Goal: Find contact information: Find contact information

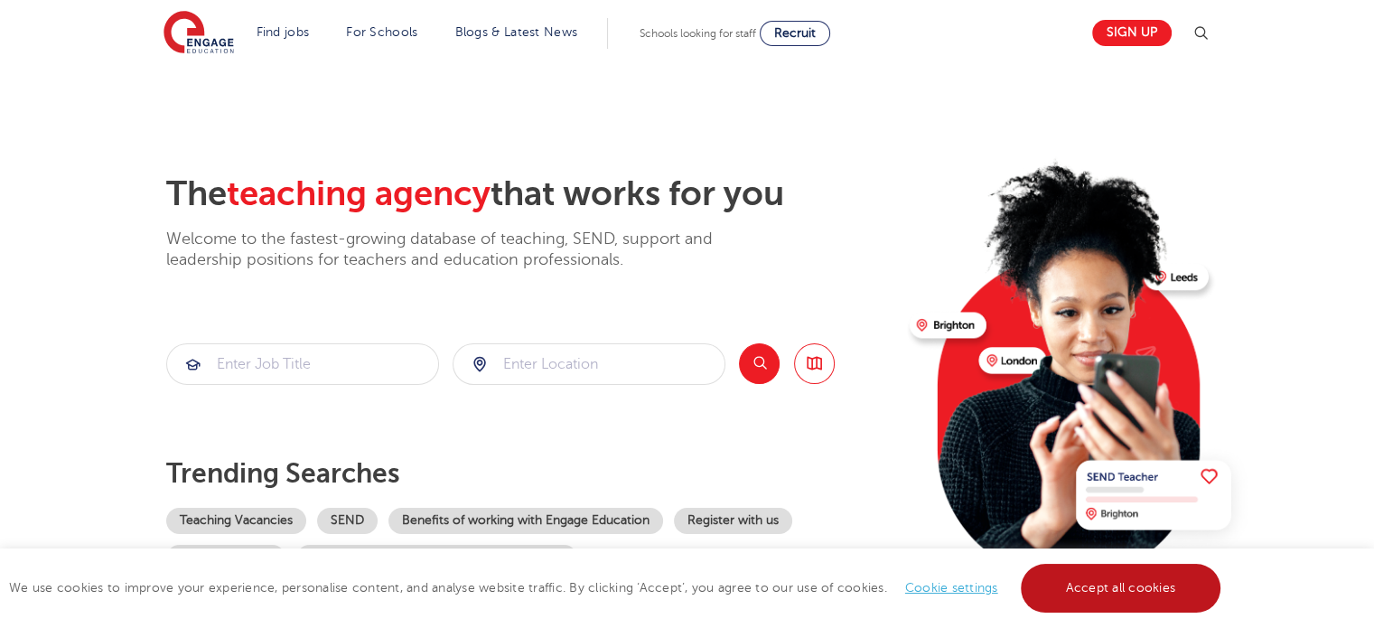
click at [1156, 603] on link "Accept all cookies" at bounding box center [1121, 588] width 201 height 49
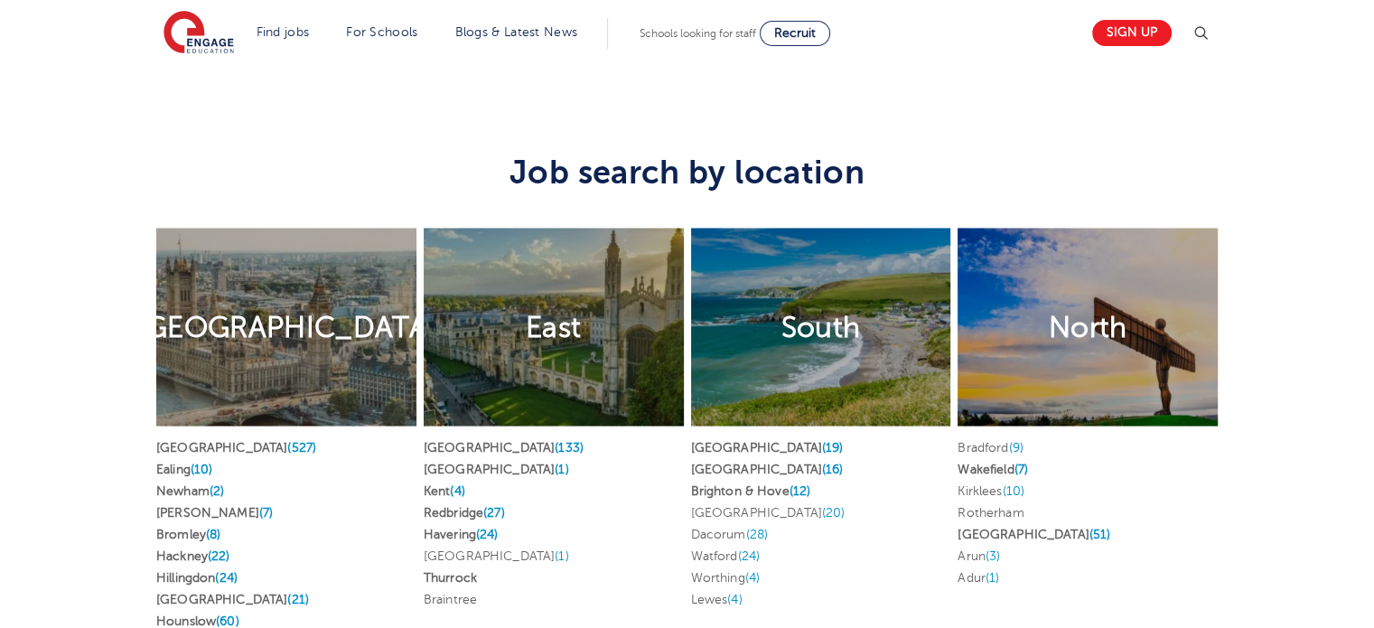
scroll to position [3434, 0]
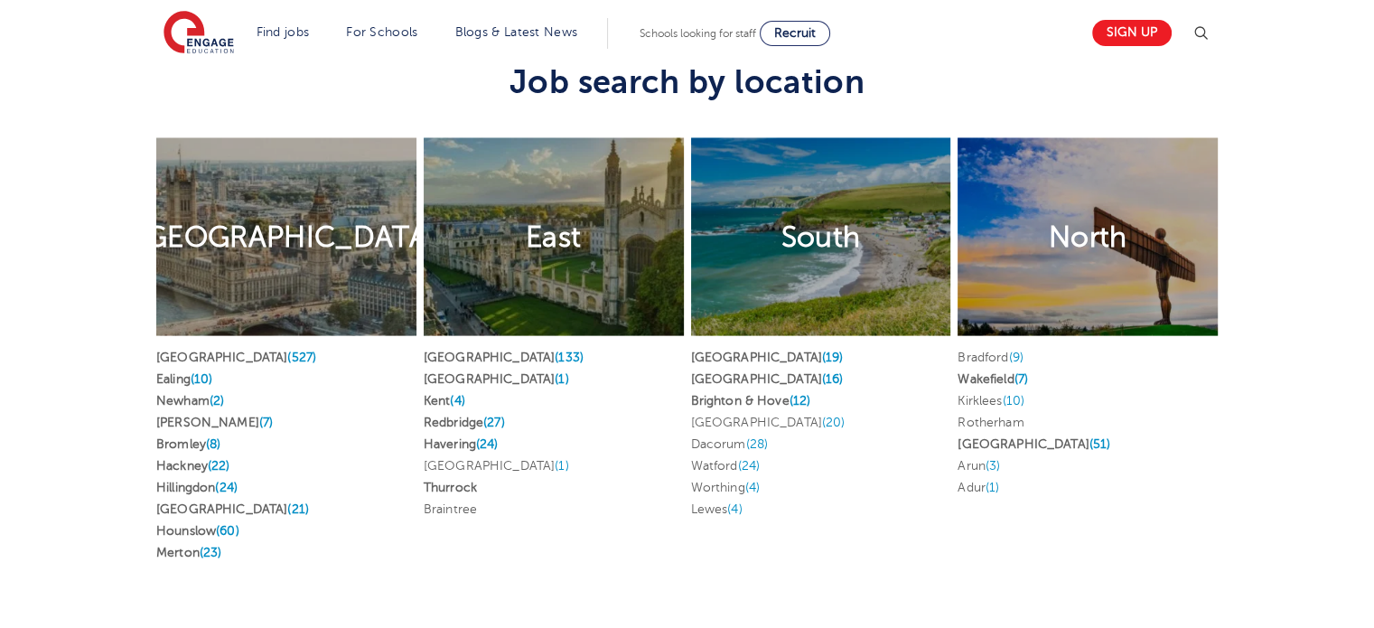
click at [511, 542] on div "East Find jobs in East Hertfordshire (133) Essex (1) Kent (4) Redbridge (27) Ha…" at bounding box center [554, 344] width 260 height 415
drag, startPoint x: 511, startPoint y: 544, endPoint x: 501, endPoint y: 553, distance: 13.4
click at [496, 553] on div "East Find jobs in East Hertfordshire (133) Essex (1) Kent (4) Redbridge (27) Ha…" at bounding box center [553, 353] width 267 height 483
click at [502, 552] on div "East Find jobs in East Hertfordshire (133) Essex (1) Kent (4) Redbridge (27) Ha…" at bounding box center [553, 353] width 267 height 483
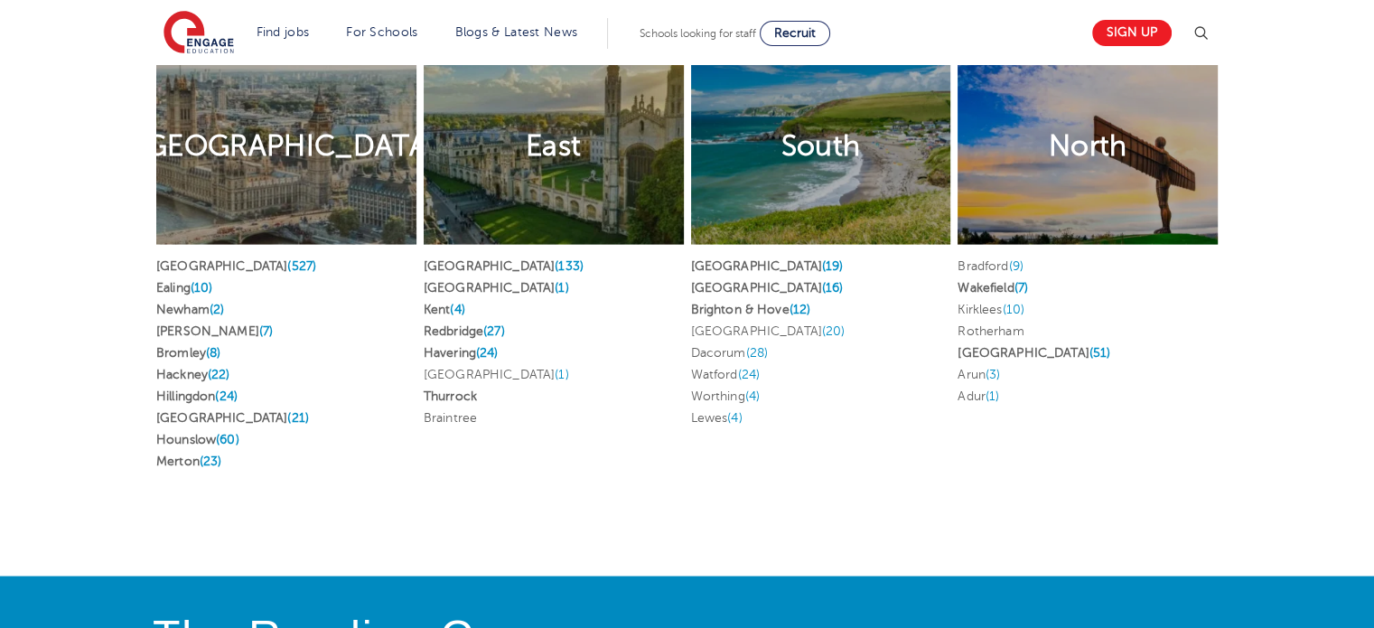
click at [488, 481] on div "East Find jobs in East Hertfordshire (133) Essex (1) Kent (4) Redbridge (27) Ha…" at bounding box center [553, 263] width 267 height 483
click at [506, 176] on div "East" at bounding box center [554, 146] width 260 height 199
drag, startPoint x: 528, startPoint y: 111, endPoint x: 531, endPoint y: 125, distance: 14.0
click at [528, 111] on div "East" at bounding box center [554, 146] width 260 height 199
click at [546, 145] on h2 "East" at bounding box center [553, 146] width 55 height 38
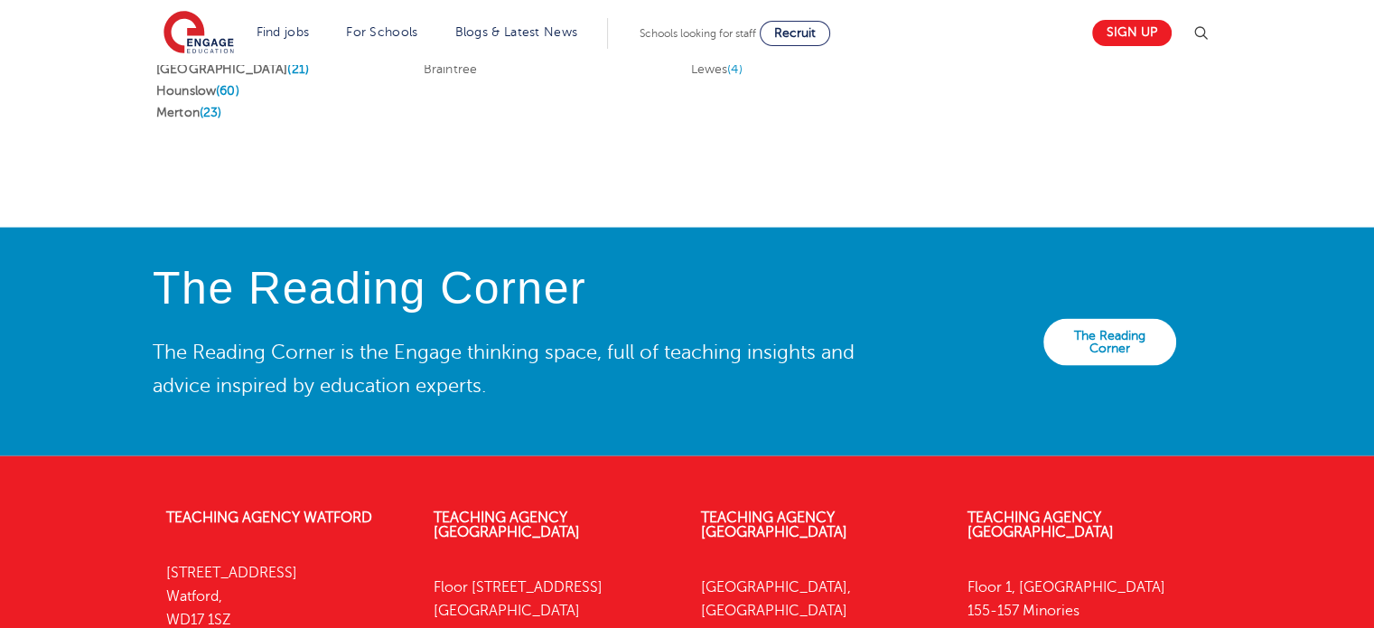
scroll to position [4144, 0]
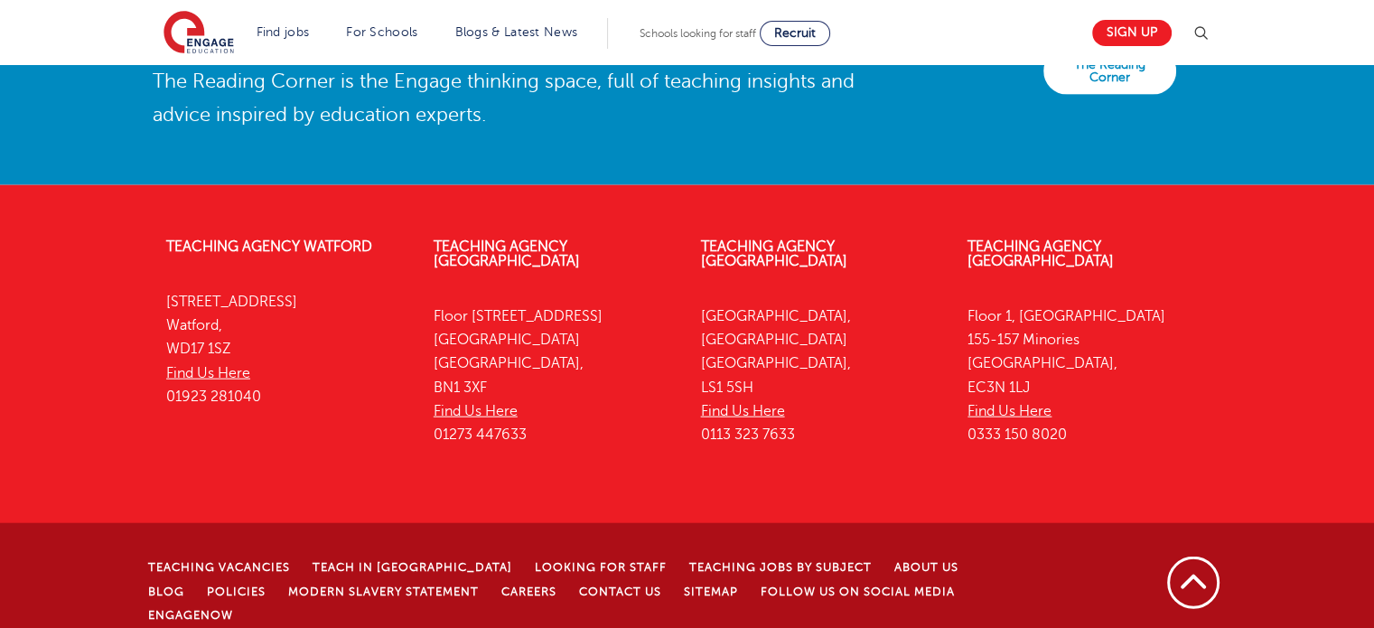
click at [553, 148] on div "The Reading Corner The Reading Corner is the Engage thinking space, full of tea…" at bounding box center [687, 71] width 1374 height 228
drag, startPoint x: 553, startPoint y: 148, endPoint x: 520, endPoint y: 144, distance: 33.7
click at [520, 144] on div "The Reading Corner The Reading Corner is the Engage thinking space, full of tea…" at bounding box center [510, 70] width 743 height 155
click at [1121, 393] on p "Floor 1, Portsoken House 155-157 Minories London, EC3N 1LJ Find Us Here 0333 15…" at bounding box center [1088, 376] width 240 height 143
drag, startPoint x: 1085, startPoint y: 420, endPoint x: 963, endPoint y: 418, distance: 122.0
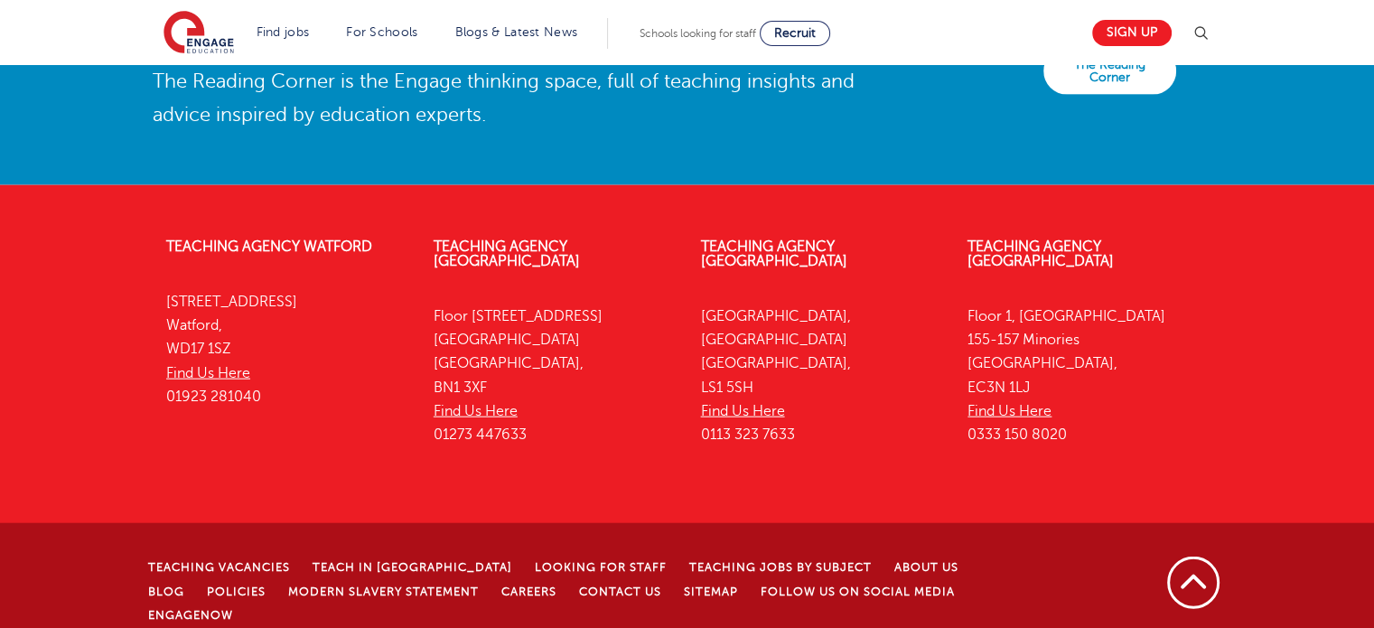
click at [963, 418] on div "Teaching Agency London Floor 1, Portsoken House 155-157 Minories London, EC3N 1…" at bounding box center [1087, 345] width 267 height 267
copy p "0333 150 8020"
click at [821, 385] on p "Yorkshire House, Greek Street Leeds, LS1 5SH Find Us Here 0113 323 7633" at bounding box center [821, 376] width 240 height 143
drag, startPoint x: 821, startPoint y: 385, endPoint x: 831, endPoint y: 447, distance: 63.3
click at [831, 447] on div "Teaching Agency Watford 4th Floor, 45 Clarendon Road Watford, WD17 1SZ Find Us …" at bounding box center [687, 345] width 1096 height 267
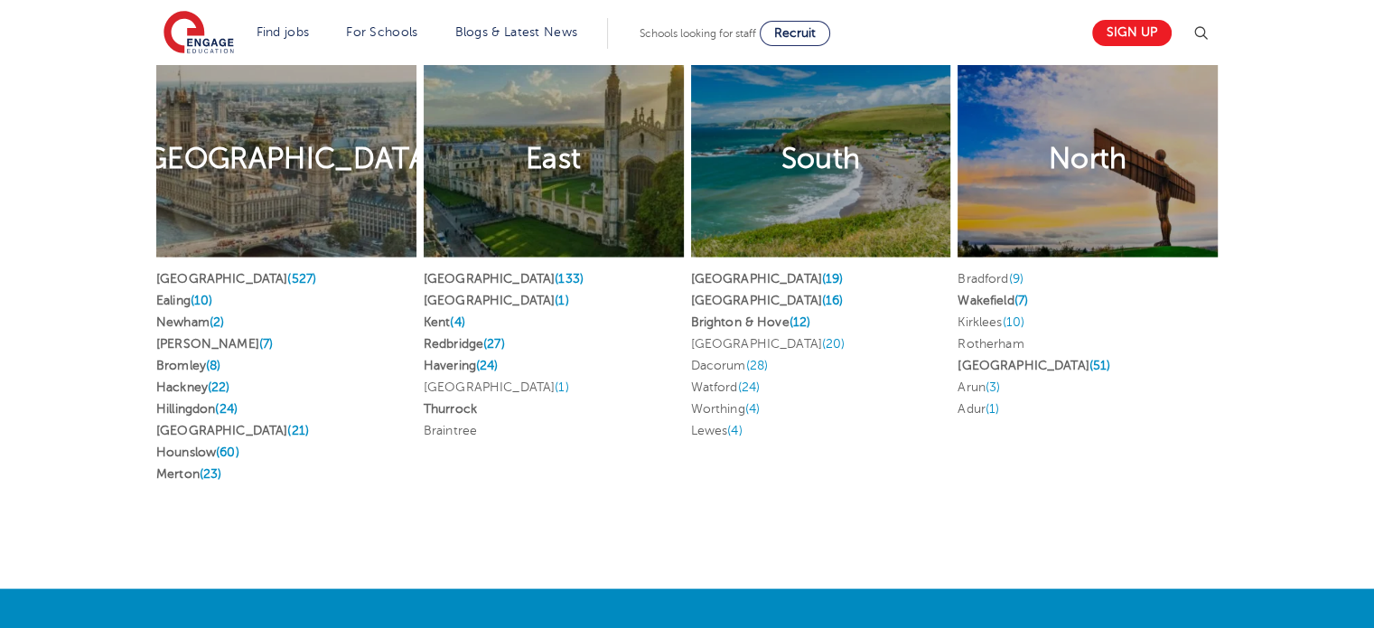
scroll to position [3421, 0]
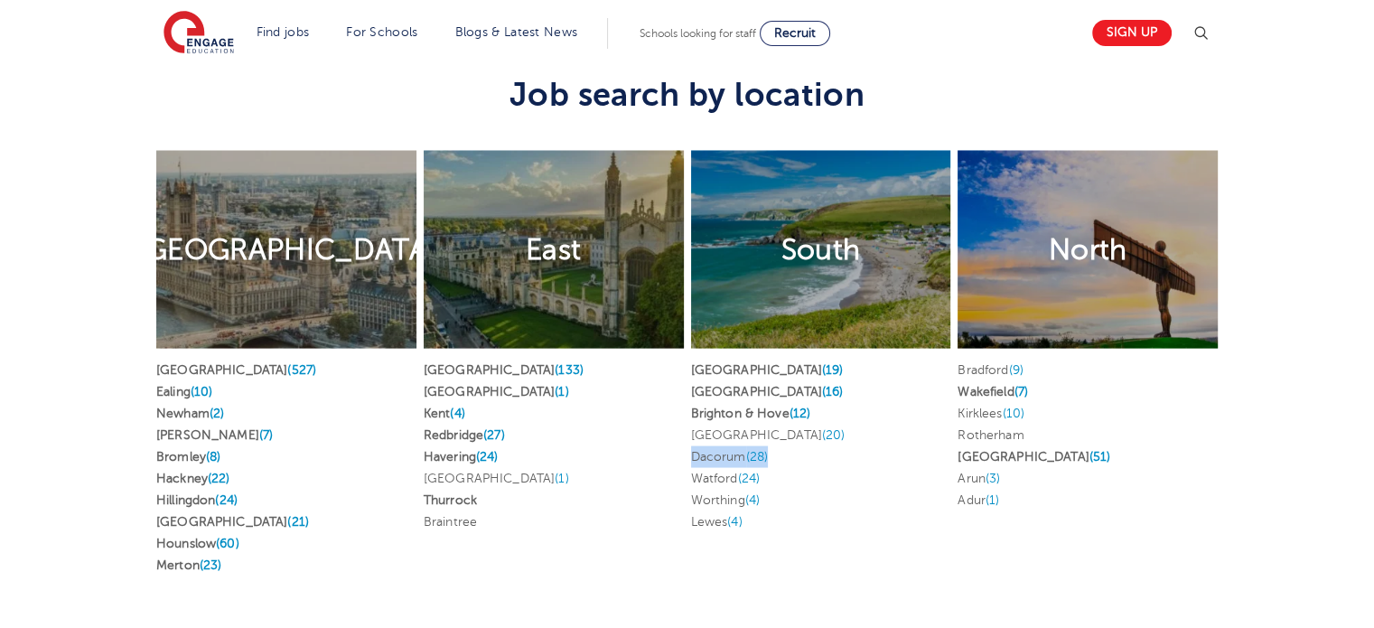
drag, startPoint x: 837, startPoint y: 435, endPoint x: 838, endPoint y: 451, distance: 16.3
click at [838, 451] on ul "West Sussex (19) East Sussex (16) Brighton & Hove (12) Elmbridge (20) Dacorum (…" at bounding box center [821, 446] width 260 height 174
click at [278, 352] on div "London (527) Ealing (10) Newham (2) Brent (7) Bromley (8) Hackney (22) Hillingd…" at bounding box center [286, 471] width 260 height 246
click at [555, 389] on span "(1)" at bounding box center [562, 391] width 14 height 14
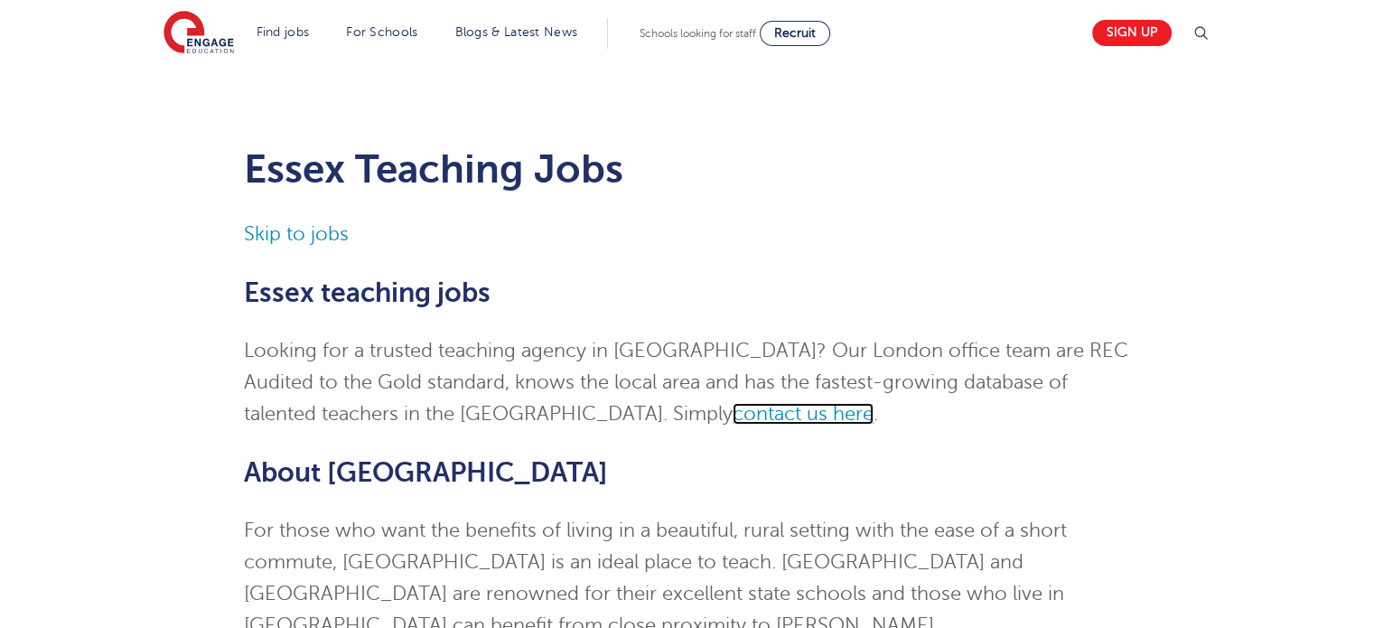
click at [733, 414] on span "contact us here" at bounding box center [803, 414] width 141 height 22
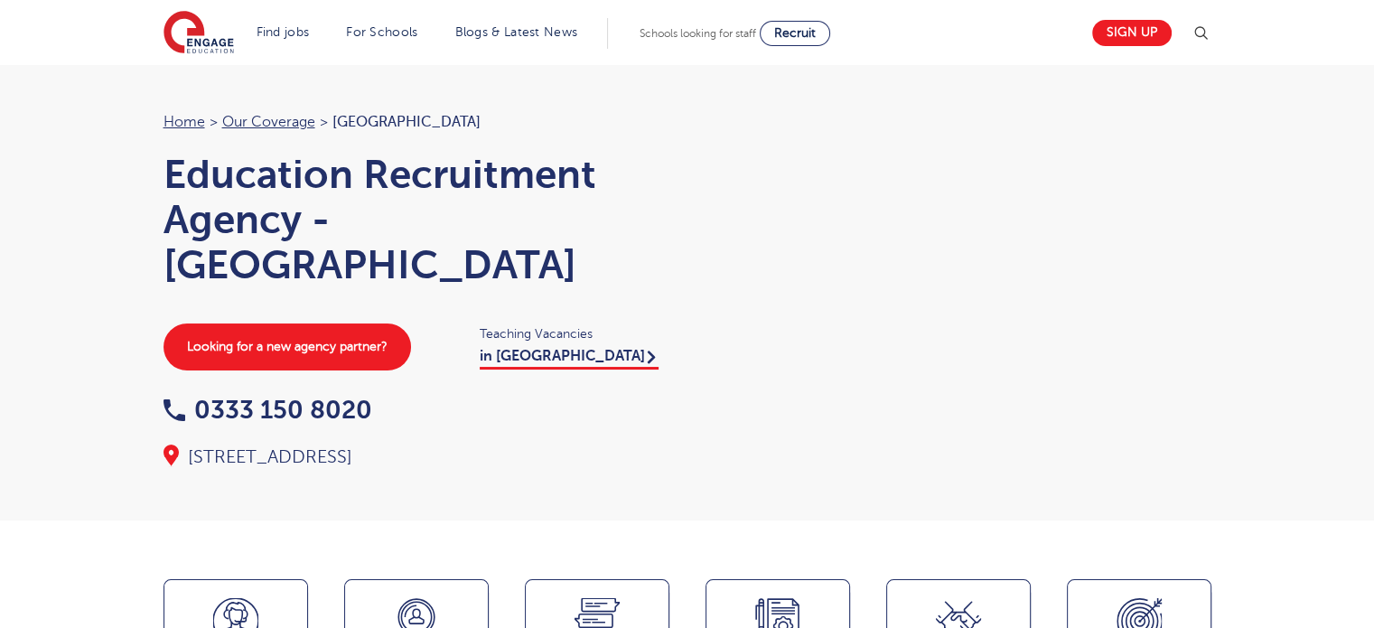
click at [819, 406] on div at bounding box center [959, 272] width 506 height 325
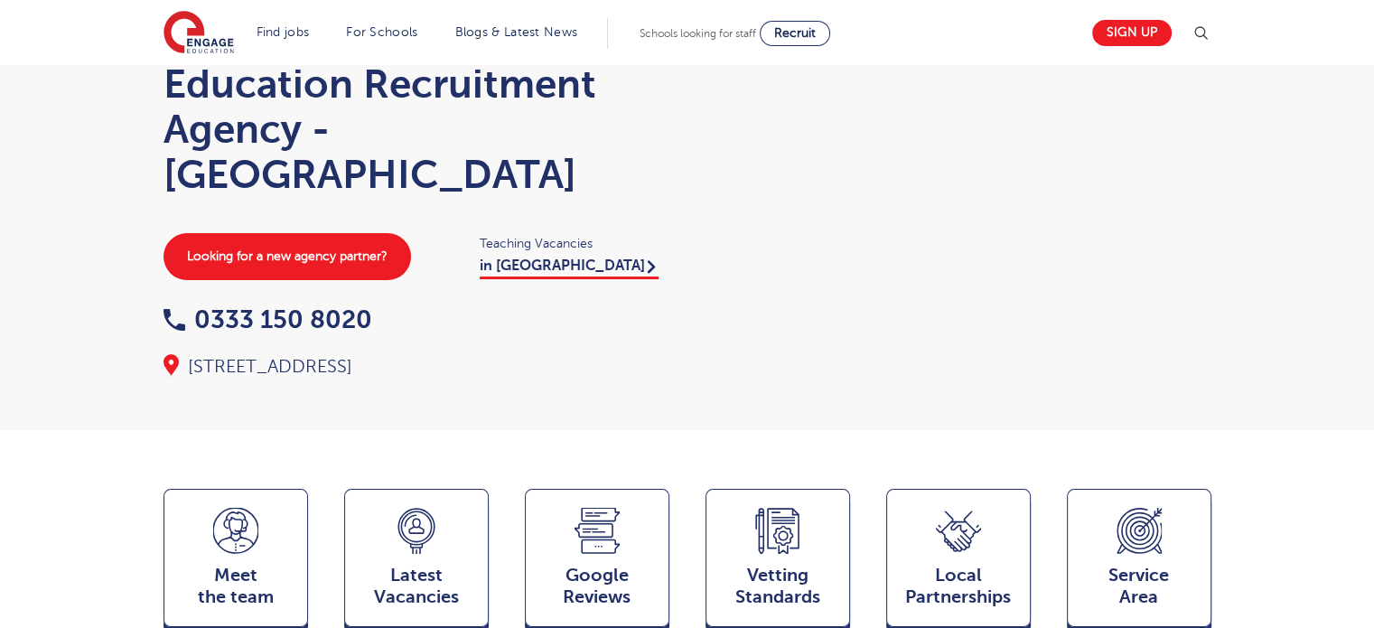
scroll to position [271, 0]
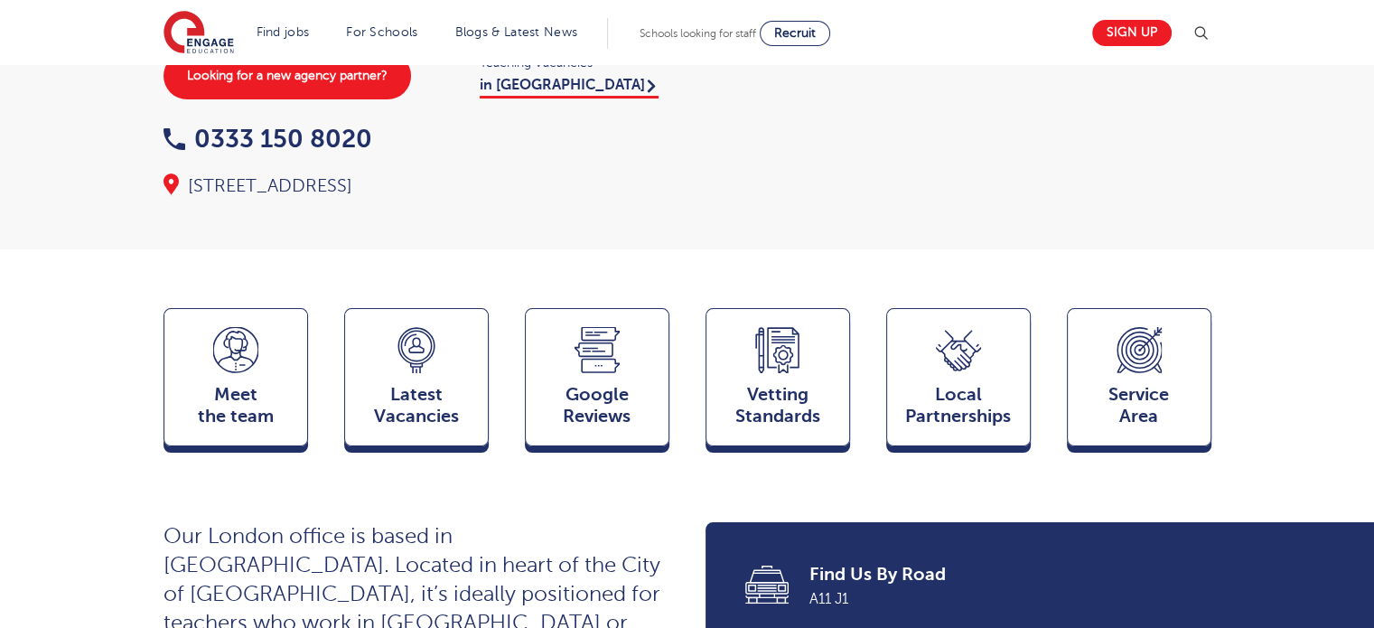
drag, startPoint x: 755, startPoint y: 227, endPoint x: 699, endPoint y: 218, distance: 56.8
click at [699, 199] on div "Home > Our coverage > London Education Recruitment Agency - London Liverpool St…" at bounding box center [687, 19] width 1084 height 360
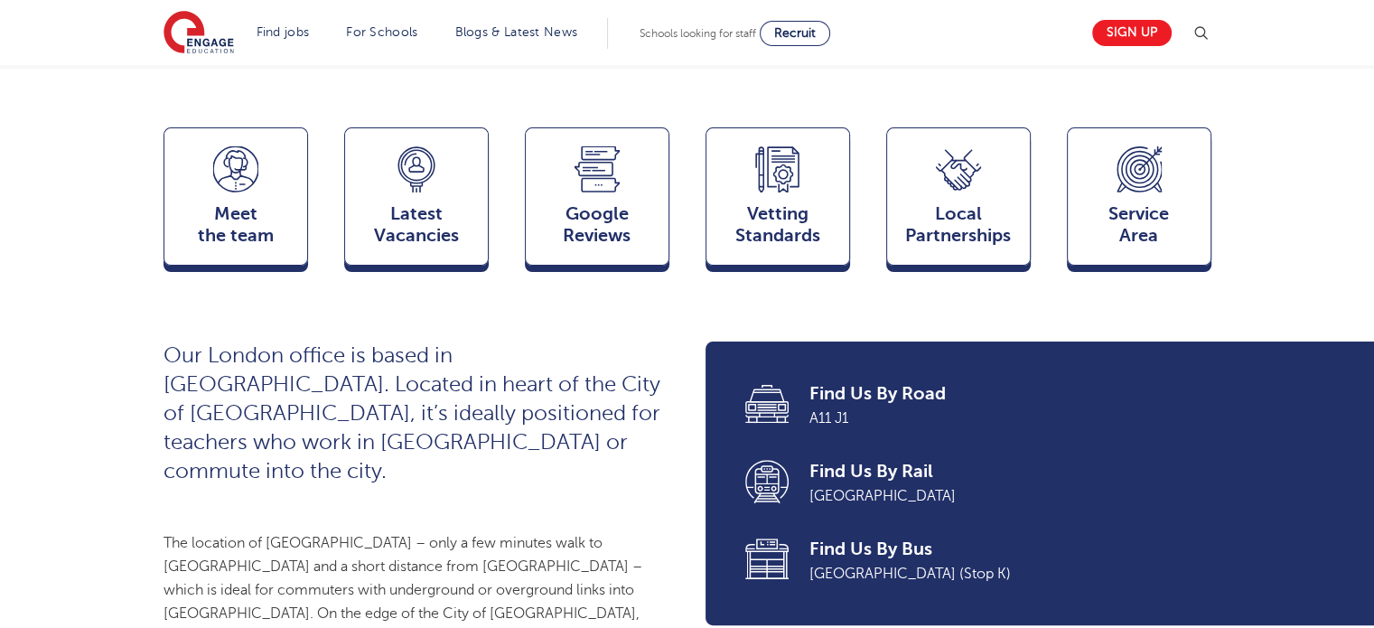
scroll to position [542, 0]
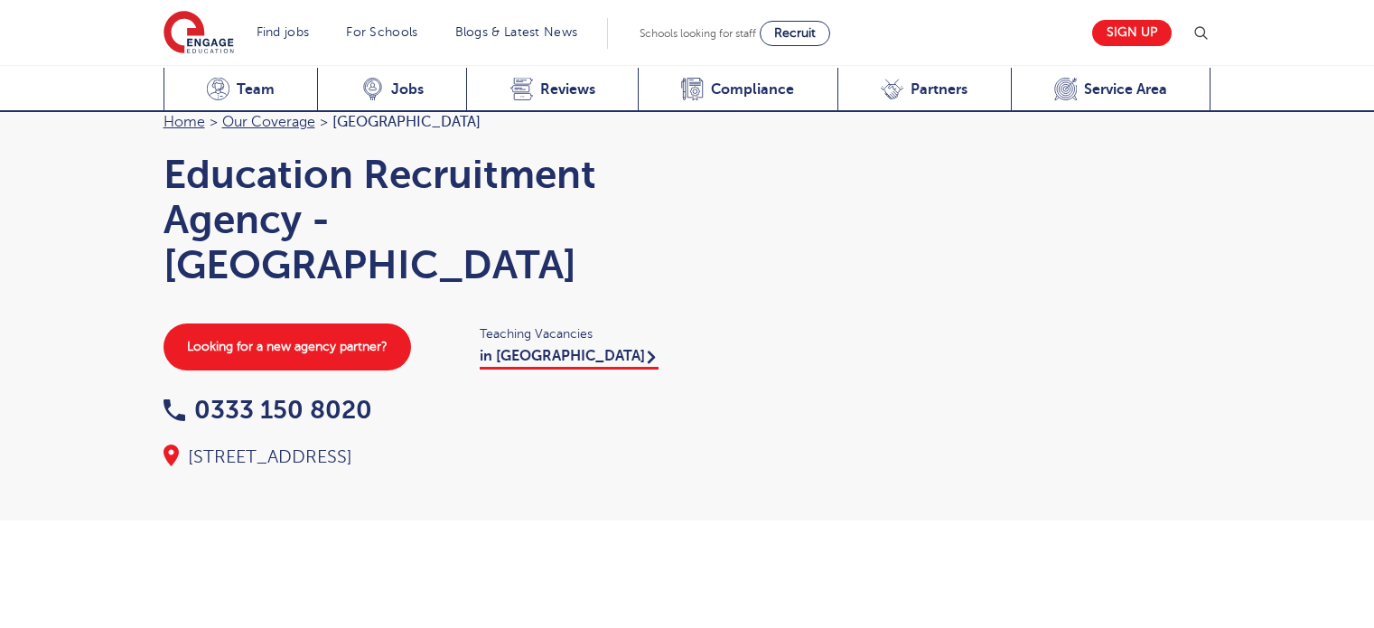
scroll to position [1937, 0]
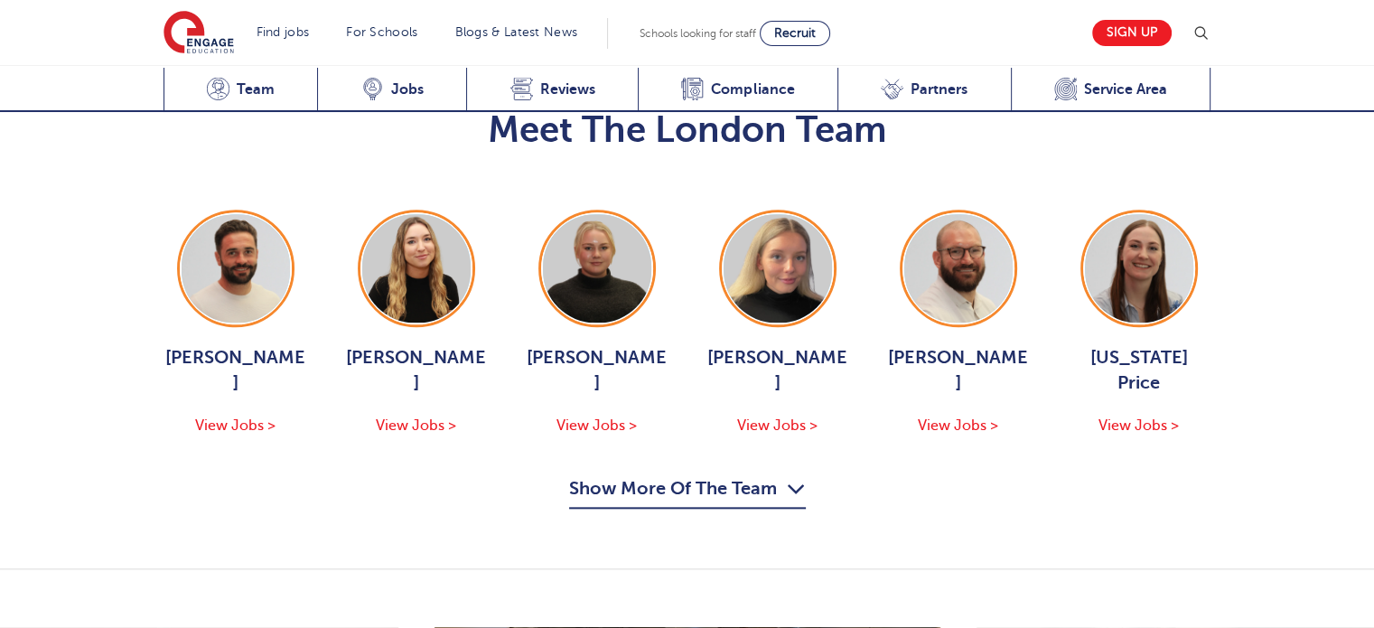
click at [795, 474] on icon "button" at bounding box center [796, 488] width 19 height 29
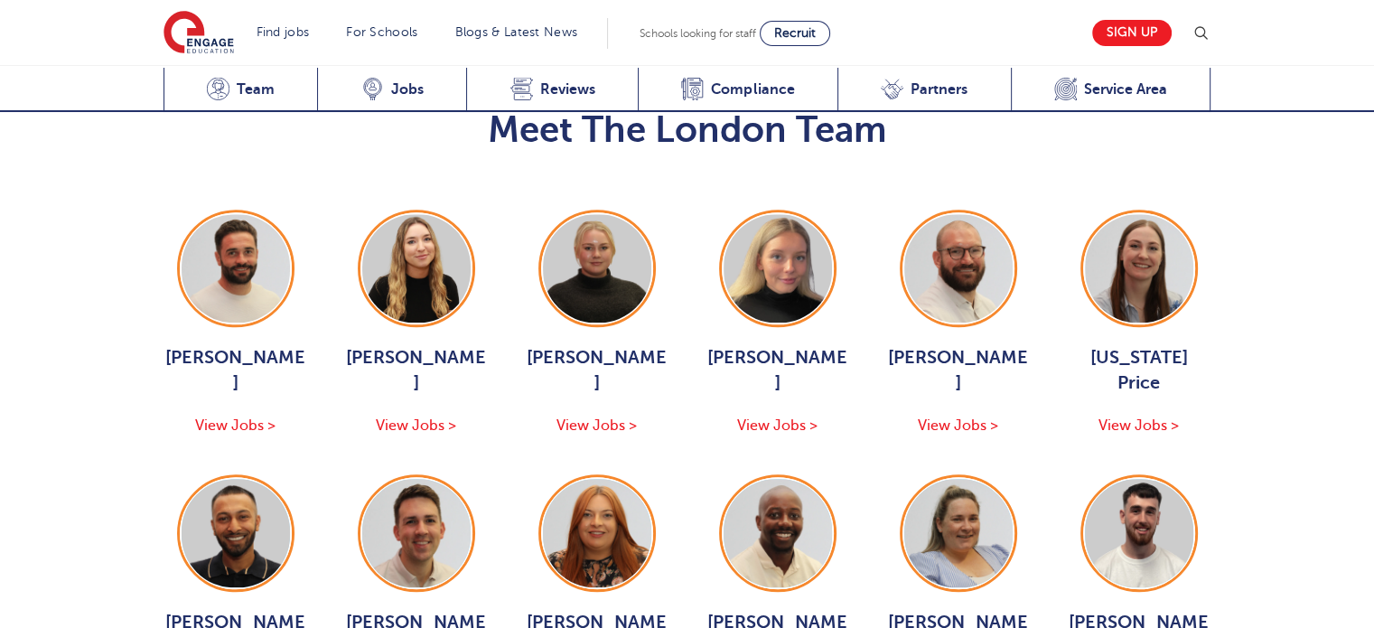
drag, startPoint x: 1306, startPoint y: 346, endPoint x: 1308, endPoint y: 361, distance: 15.6
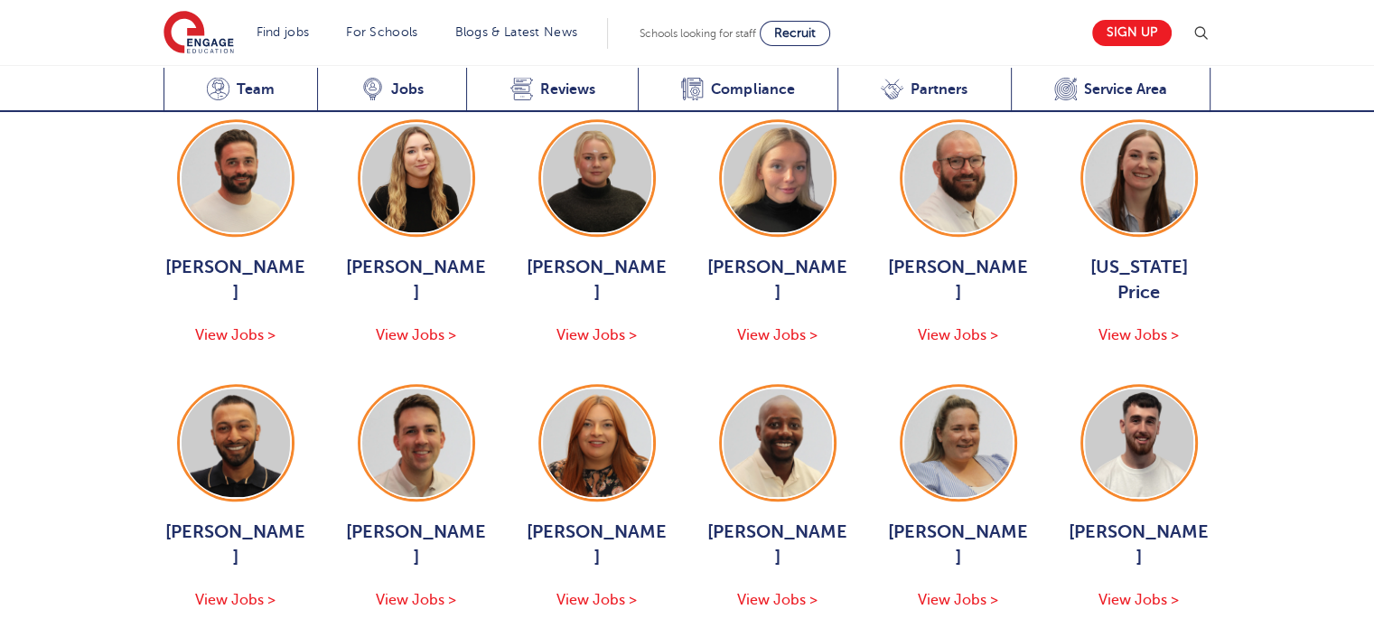
click at [1308, 361] on div "Meet The London Team Jack Hope View Jobs > Alice Thwaites View Jobs > Bethany J…" at bounding box center [687, 604] width 1374 height 1334
drag, startPoint x: 1245, startPoint y: 399, endPoint x: 1251, endPoint y: 408, distance: 9.8
click at [1251, 408] on div "Meet The London Team Jack Hope View Jobs > Alice Thwaites View Jobs > Bethany J…" at bounding box center [687, 604] width 1374 height 1334
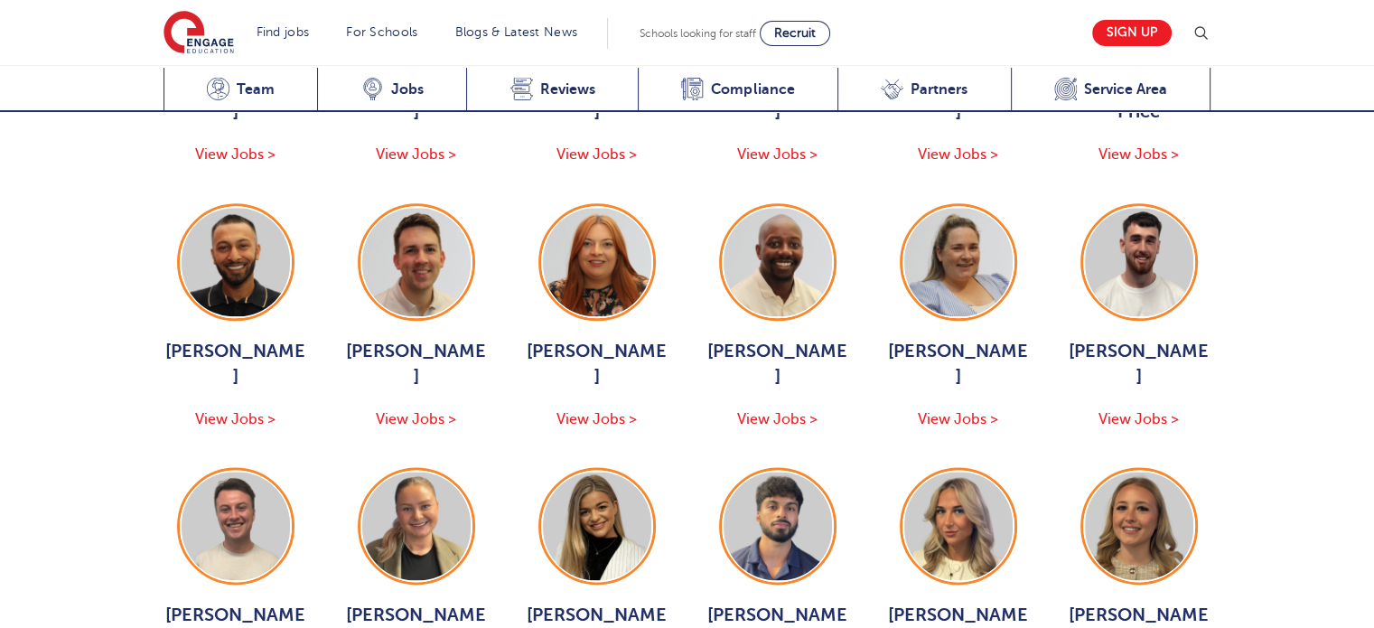
scroll to position [2389, 0]
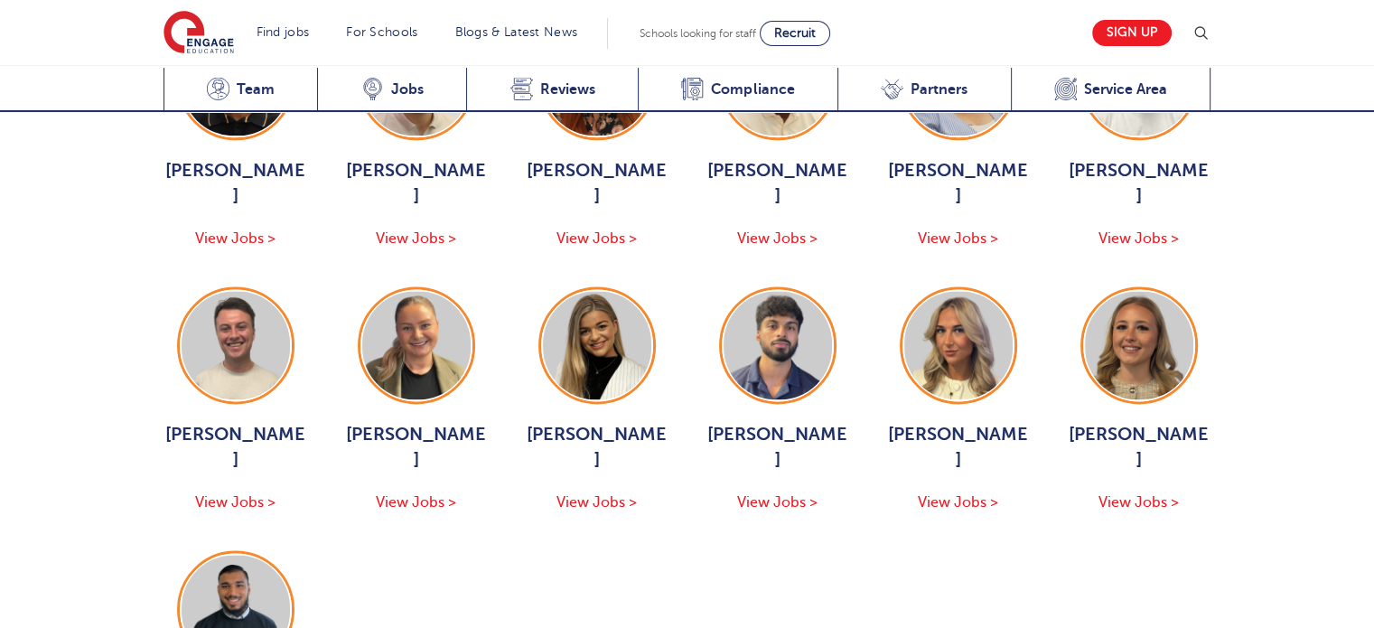
click at [1247, 408] on div "Meet The London Team Jack Hope View Jobs > Alice Thwaites View Jobs > Bethany J…" at bounding box center [687, 242] width 1374 height 1334
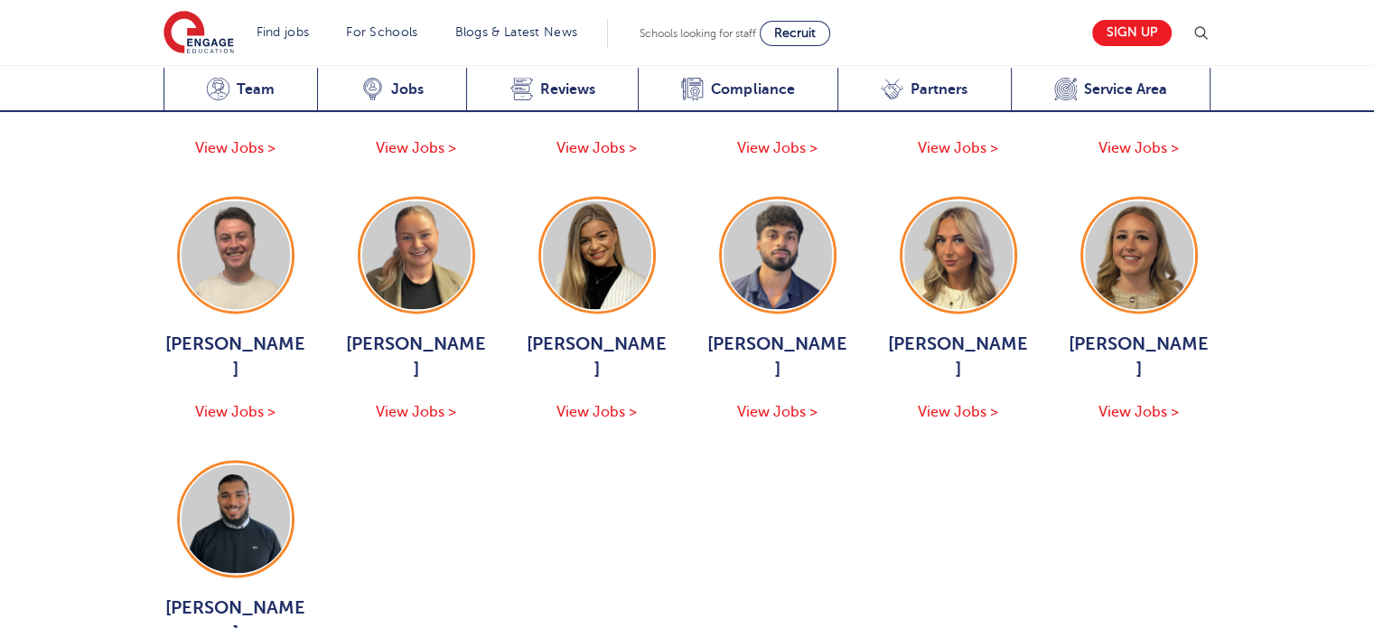
scroll to position [2570, 0]
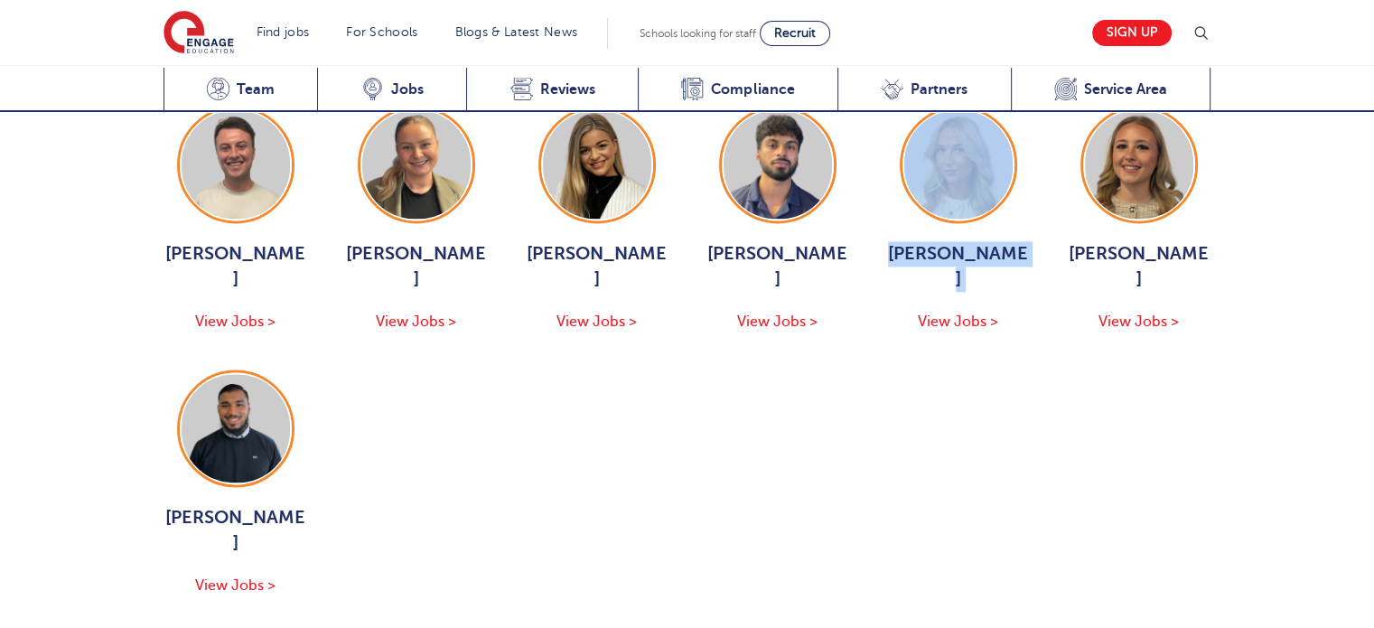
drag, startPoint x: 910, startPoint y: 433, endPoint x: 1027, endPoint y: 433, distance: 117.5
click at [983, 433] on ul "Jack Hope View Jobs > Alice Thwaites View Jobs > Bethany Johnson View Jobs > Is…" at bounding box center [688, 87] width 1048 height 1020
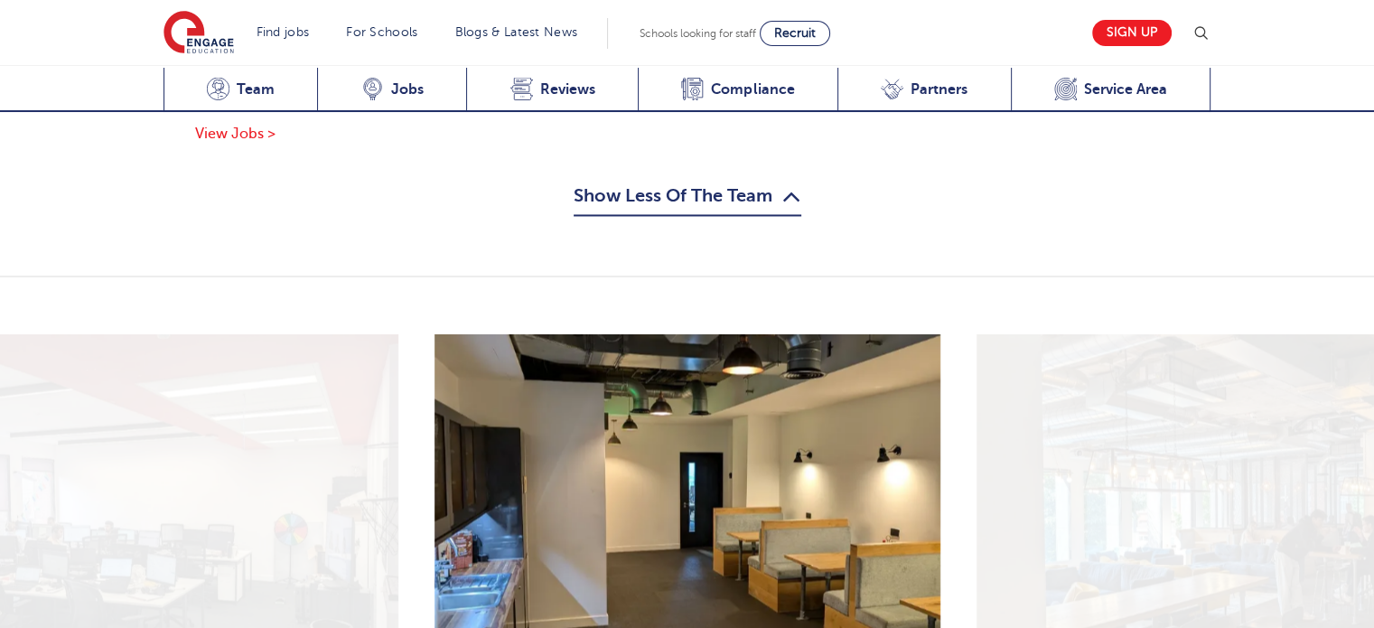
scroll to position [3383, 0]
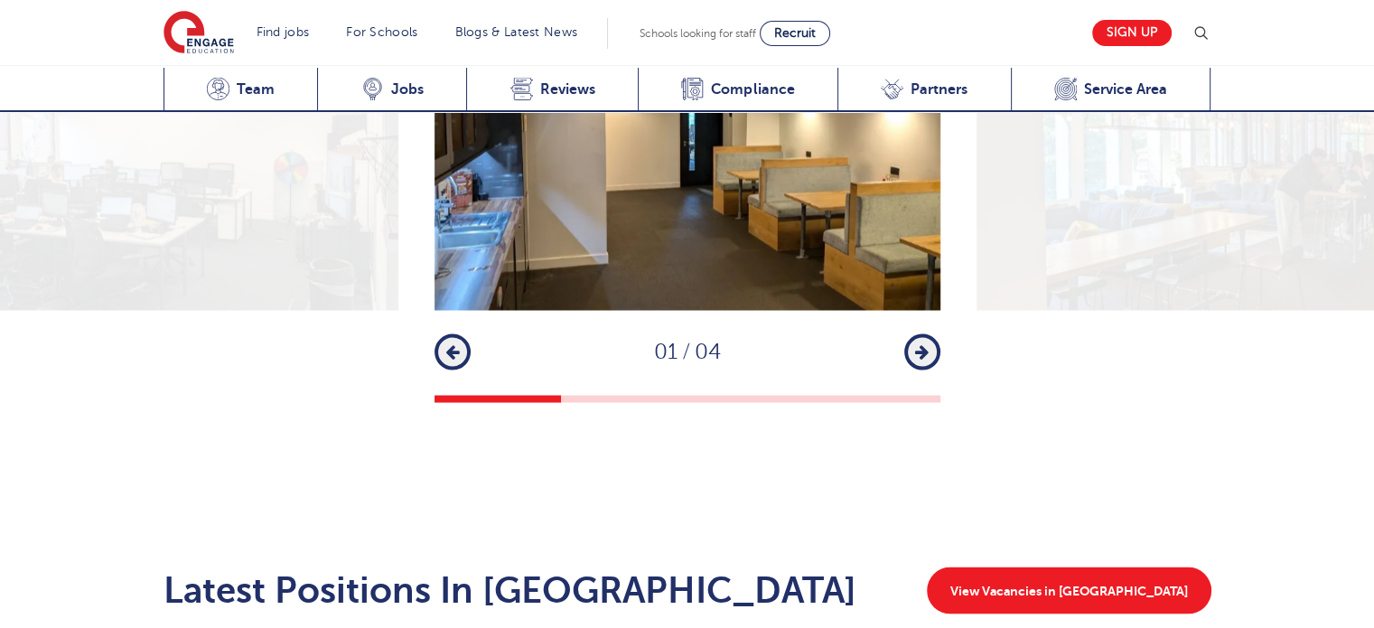
click at [915, 343] on icon "button" at bounding box center [922, 351] width 14 height 16
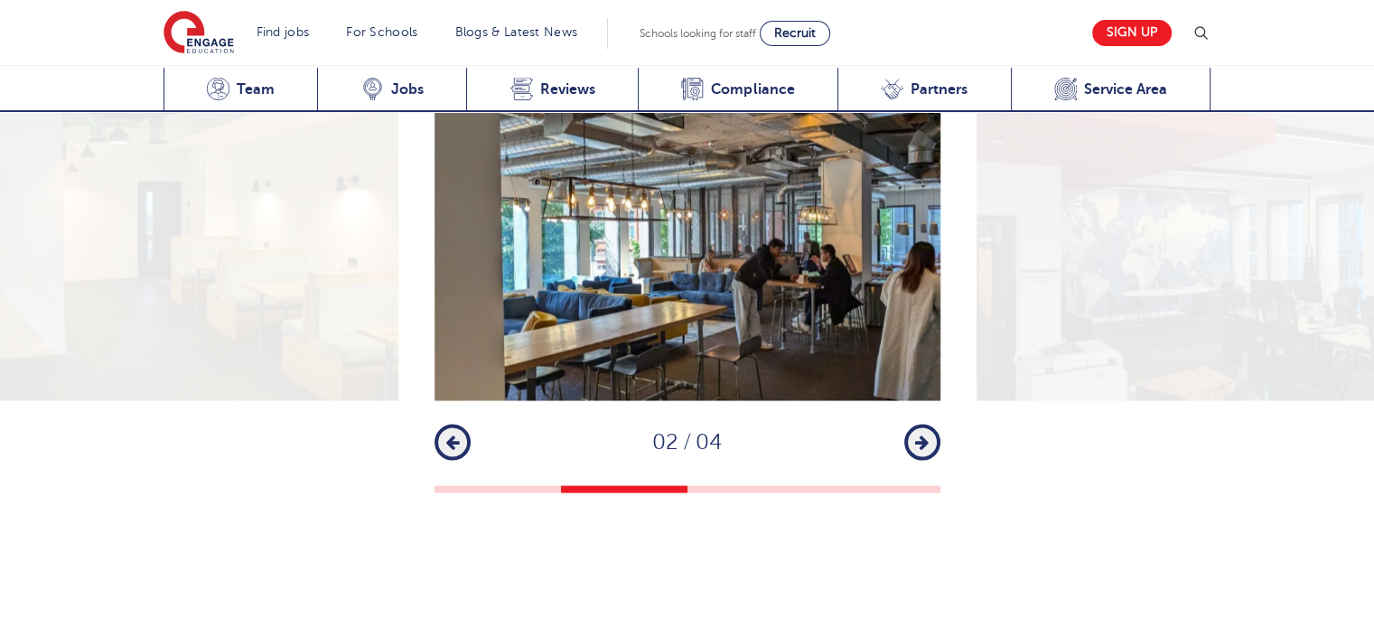
scroll to position [3203, 0]
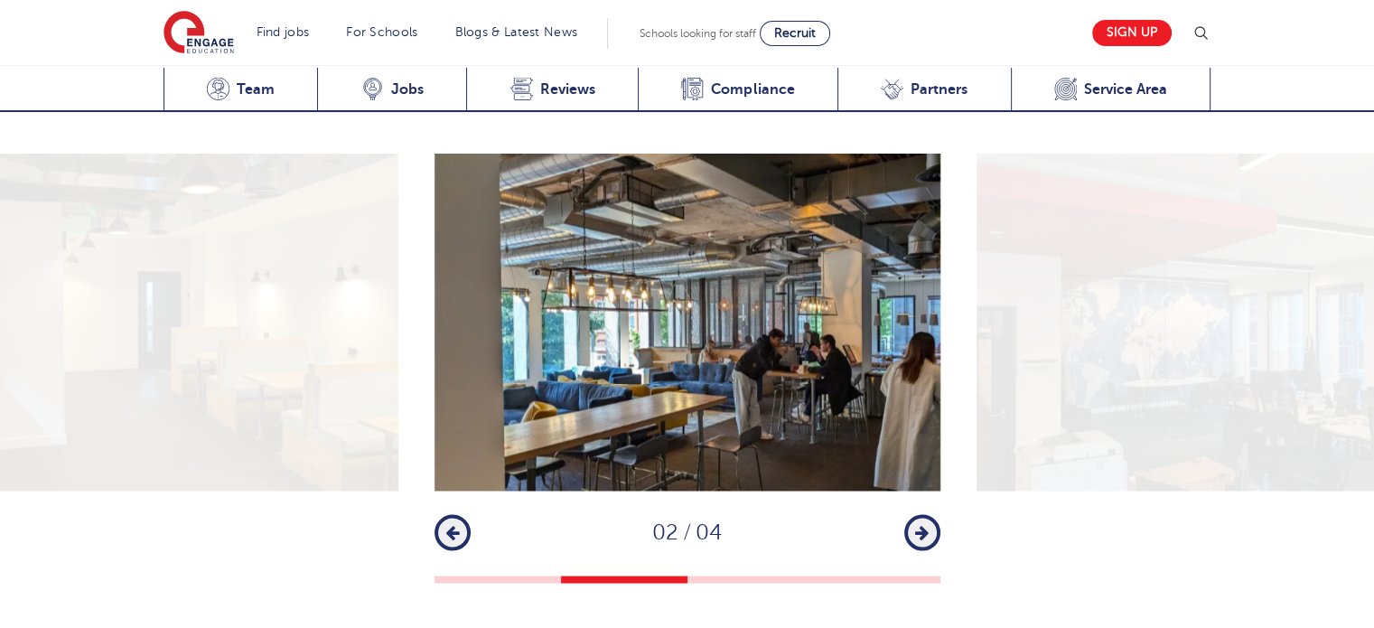
click at [936, 514] on button "Next" at bounding box center [923, 532] width 36 height 36
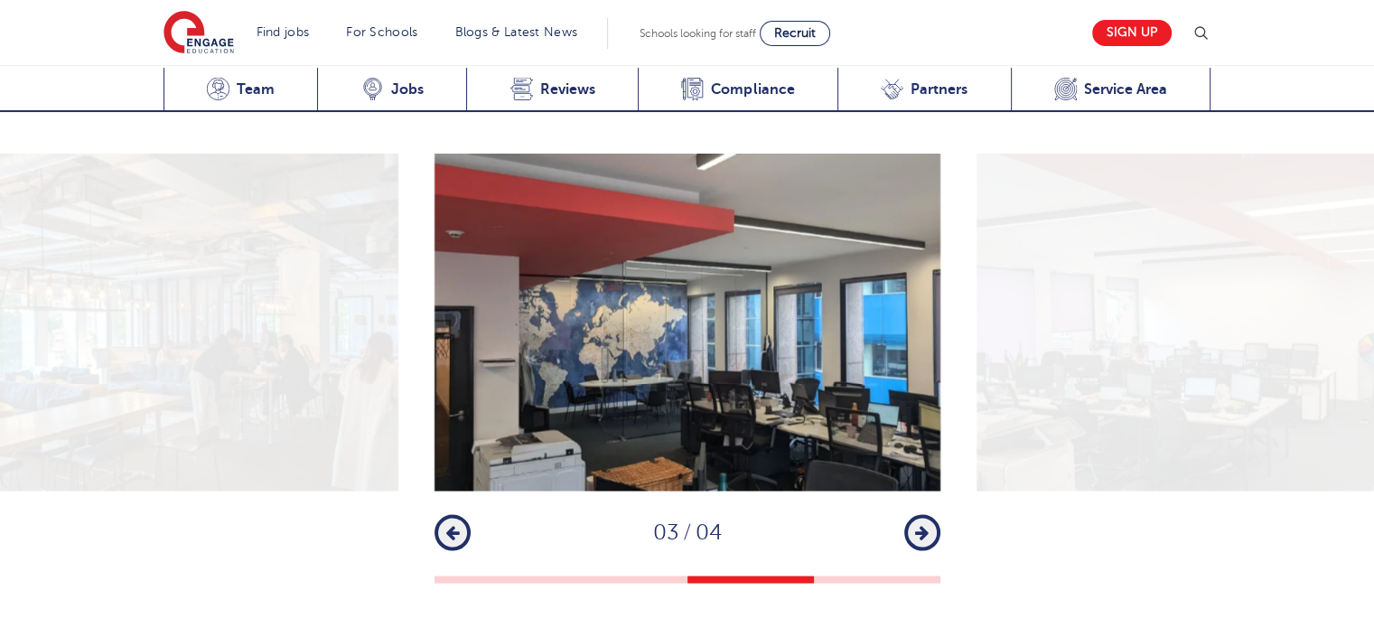
click at [936, 514] on button "Next" at bounding box center [923, 532] width 36 height 36
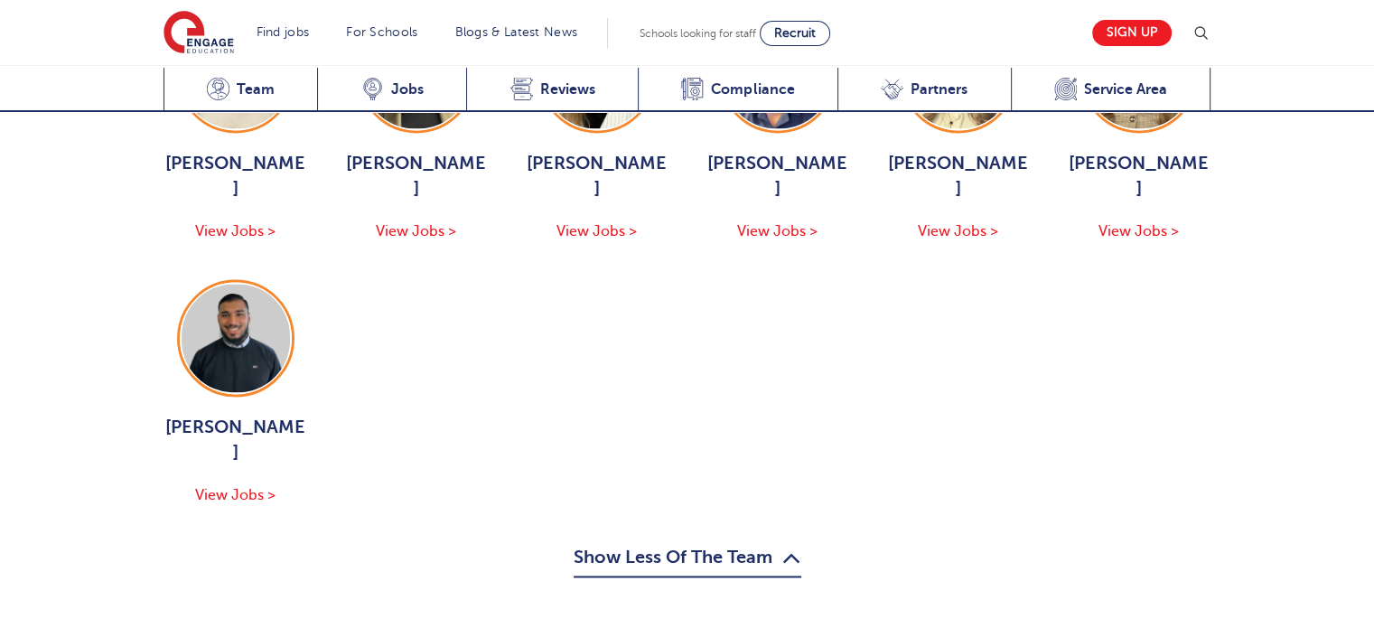
scroll to position [2480, 0]
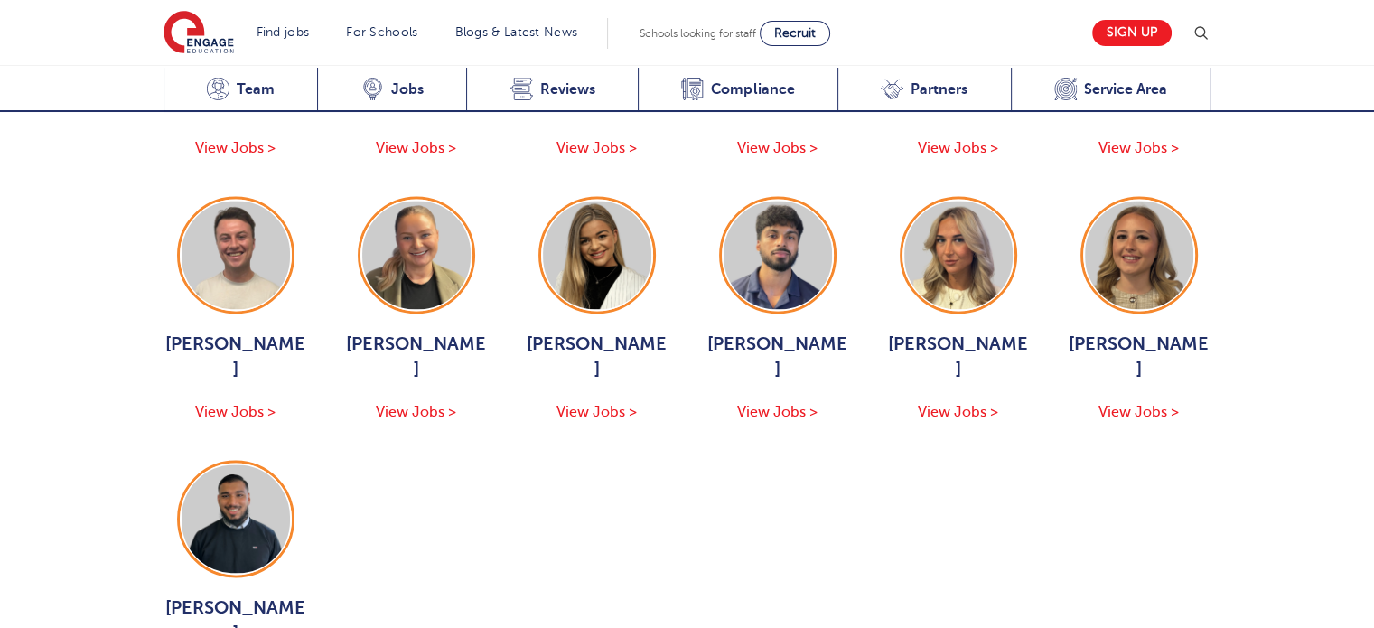
click at [936, 513] on ul "Jack Hope View Jobs > Alice Thwaites View Jobs > Bethany Johnson View Jobs > Is…" at bounding box center [688, 177] width 1048 height 1020
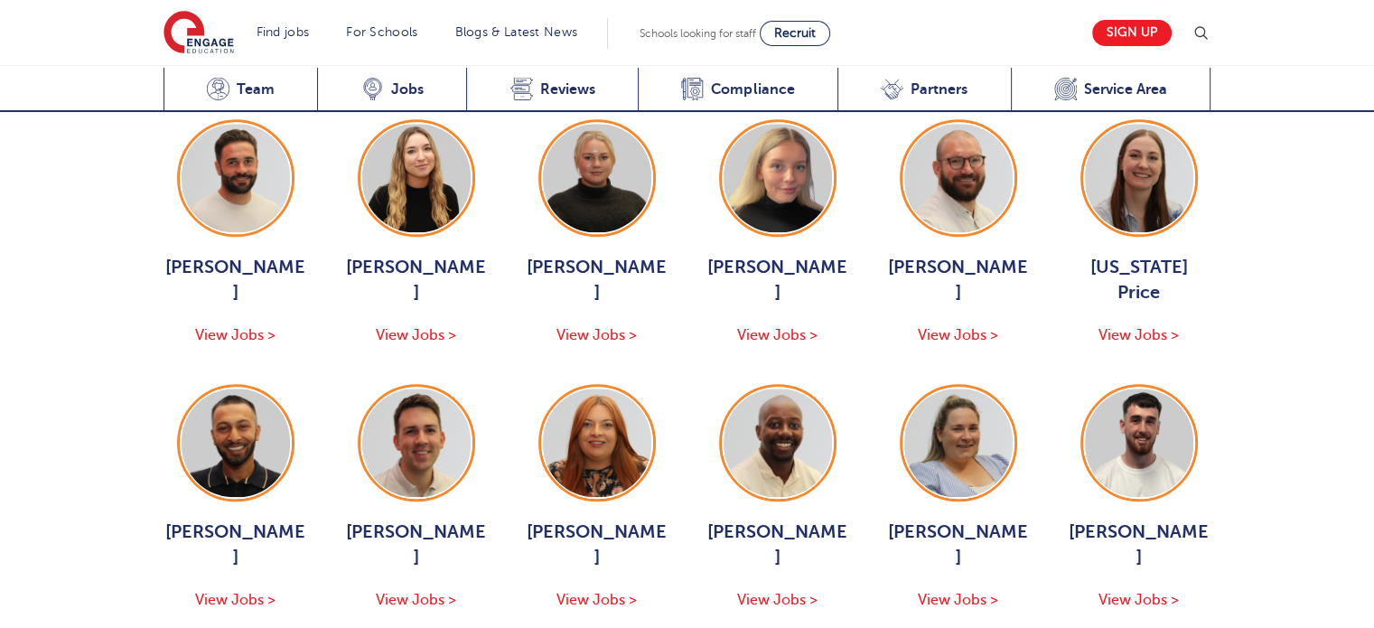
scroll to position [1847, 0]
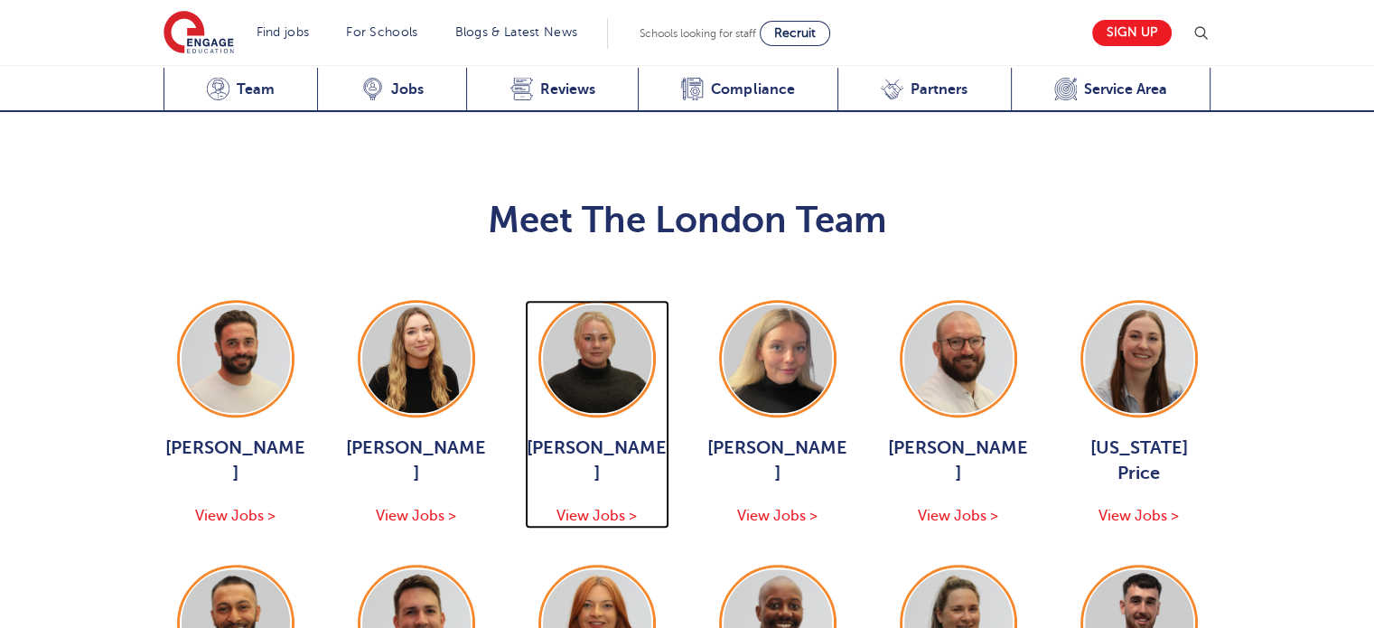
click at [578, 307] on img at bounding box center [597, 359] width 108 height 108
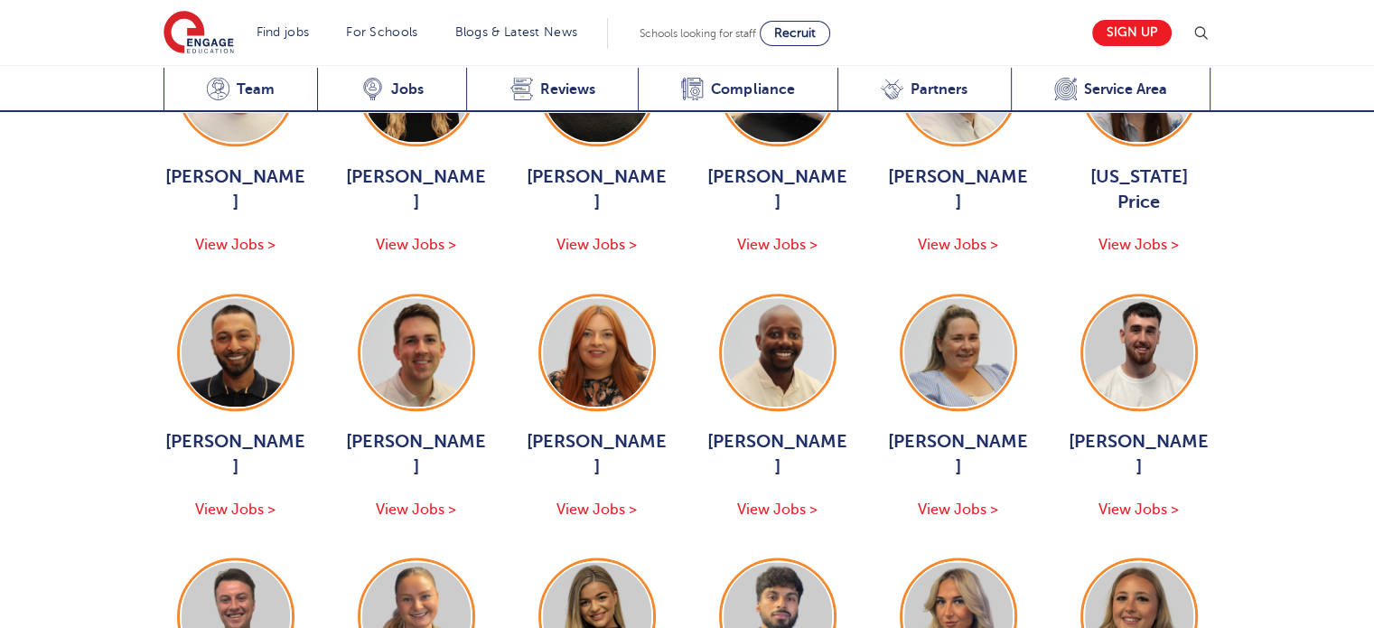
scroll to position [2209, 0]
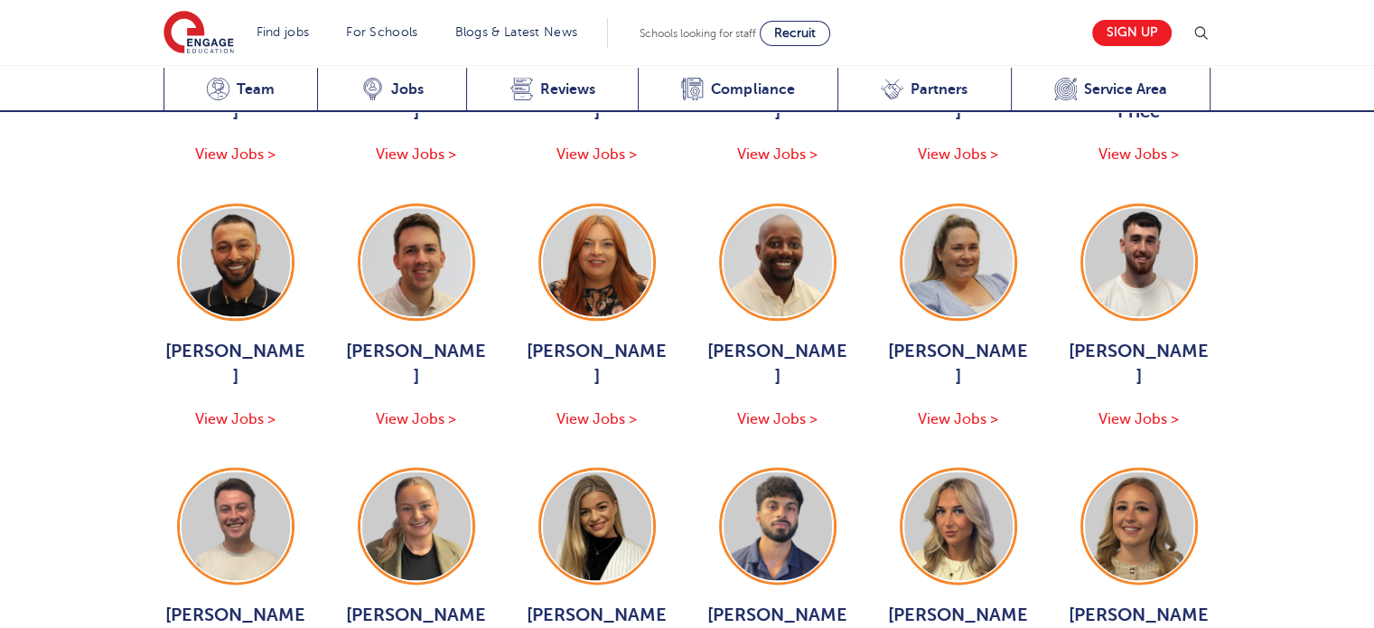
click at [1264, 290] on div "Meet The London Team Jack Hope View Jobs > Alice Thwaites View Jobs > Bethany J…" at bounding box center [687, 423] width 1374 height 1334
drag, startPoint x: 1264, startPoint y: 290, endPoint x: 1290, endPoint y: 316, distance: 36.4
click at [1290, 316] on div "Meet The London Team Jack Hope View Jobs > Alice Thwaites View Jobs > Bethany J…" at bounding box center [687, 423] width 1374 height 1334
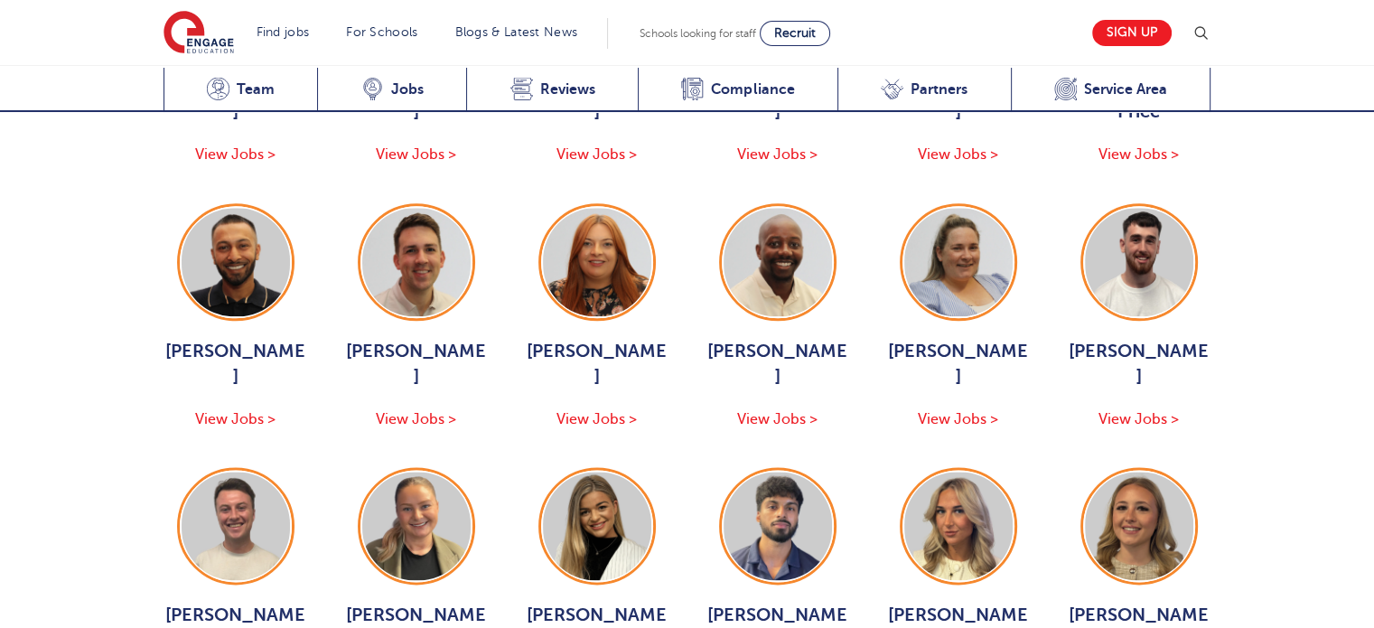
scroll to position [2389, 0]
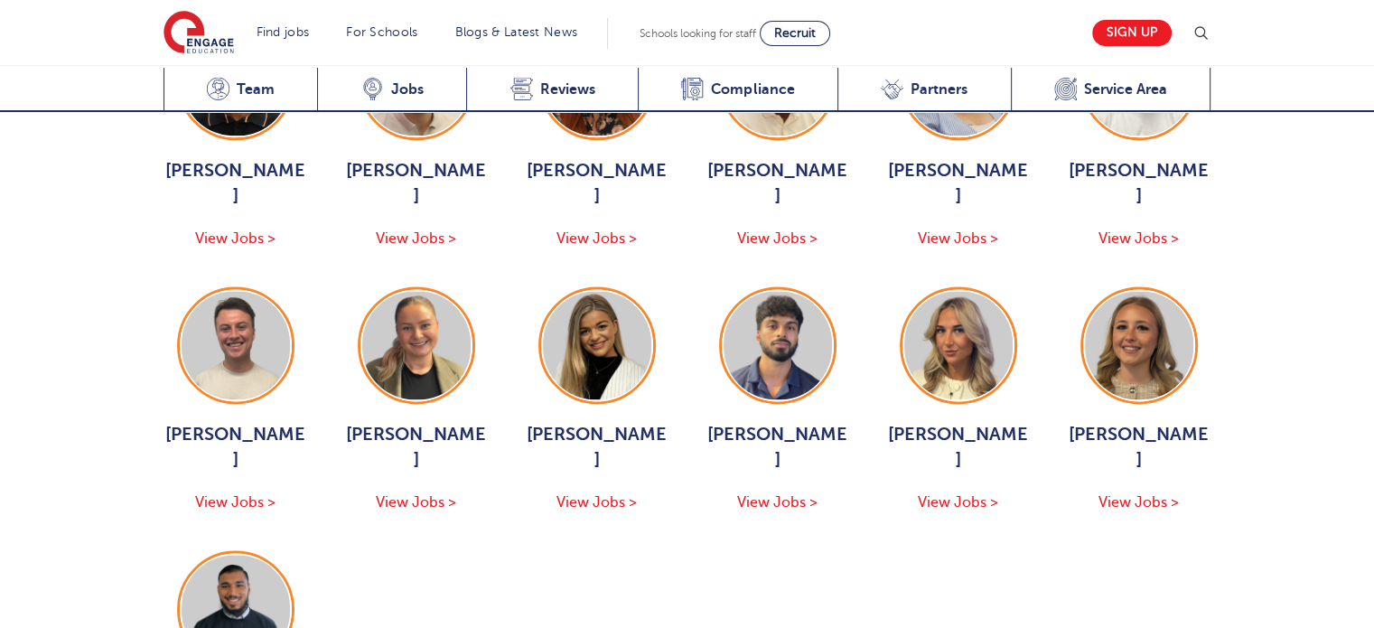
click at [1290, 316] on div "Meet The London Team Jack Hope View Jobs > Alice Thwaites View Jobs > Bethany J…" at bounding box center [687, 242] width 1374 height 1334
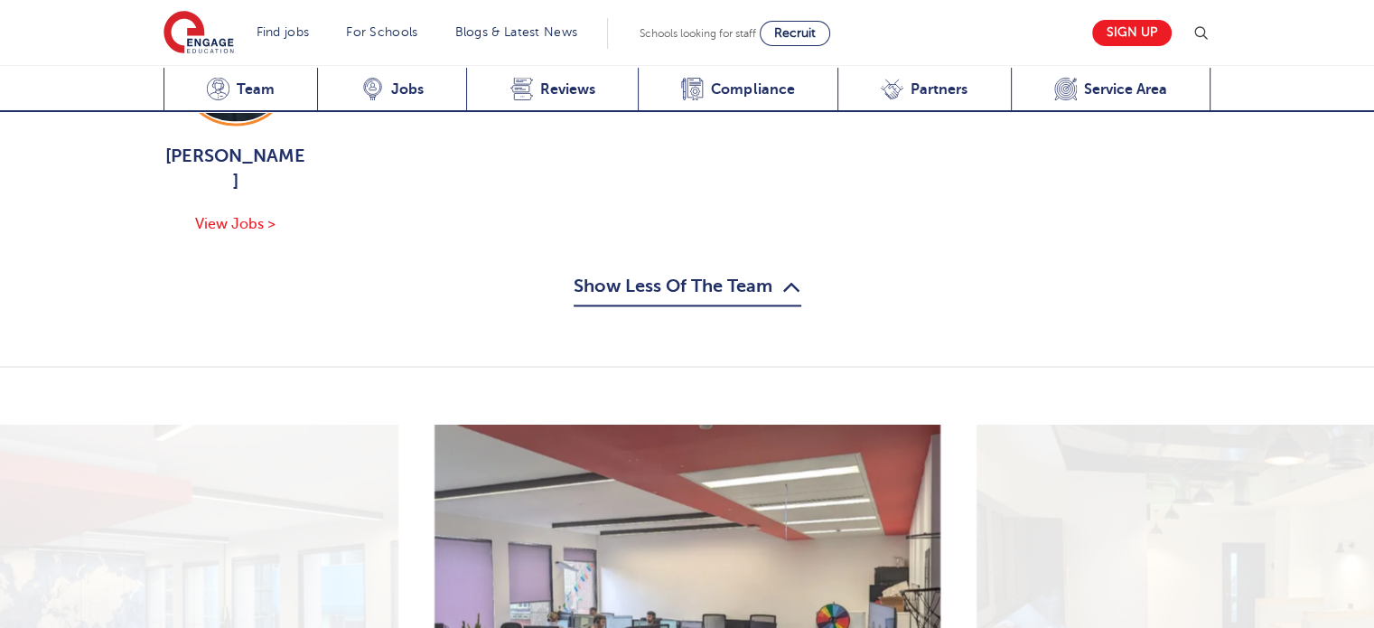
scroll to position [3293, 0]
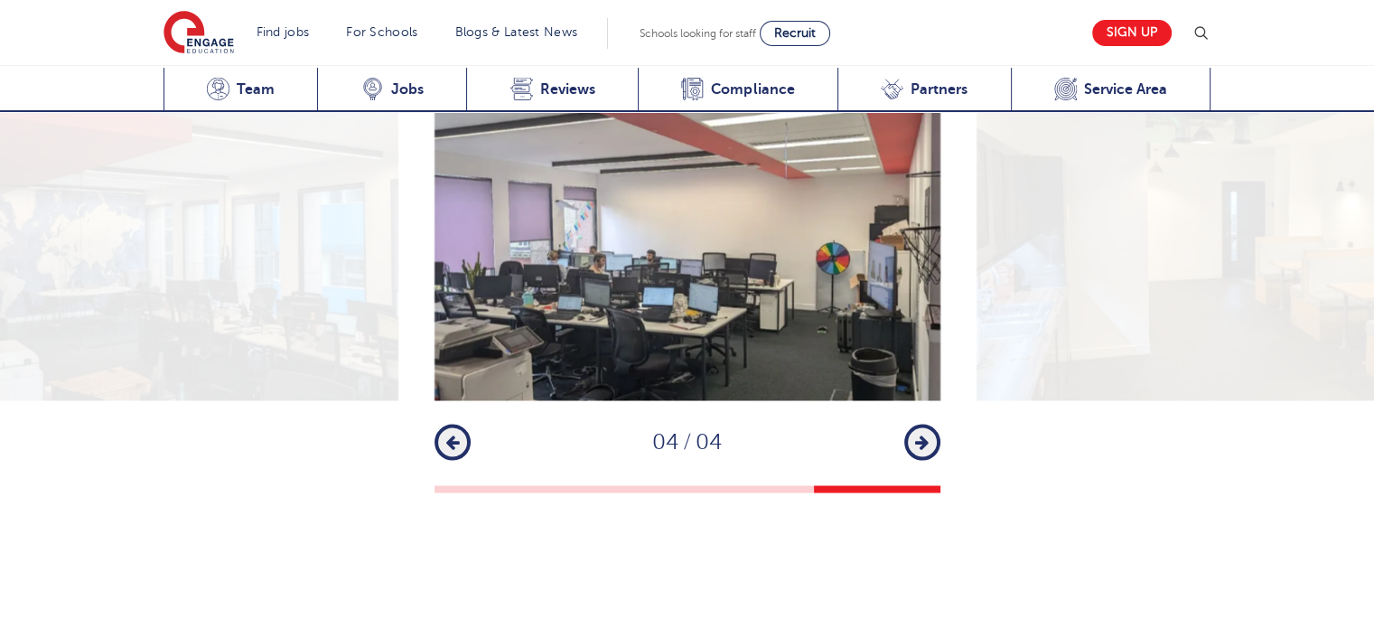
click at [922, 434] on icon "button" at bounding box center [922, 442] width 14 height 16
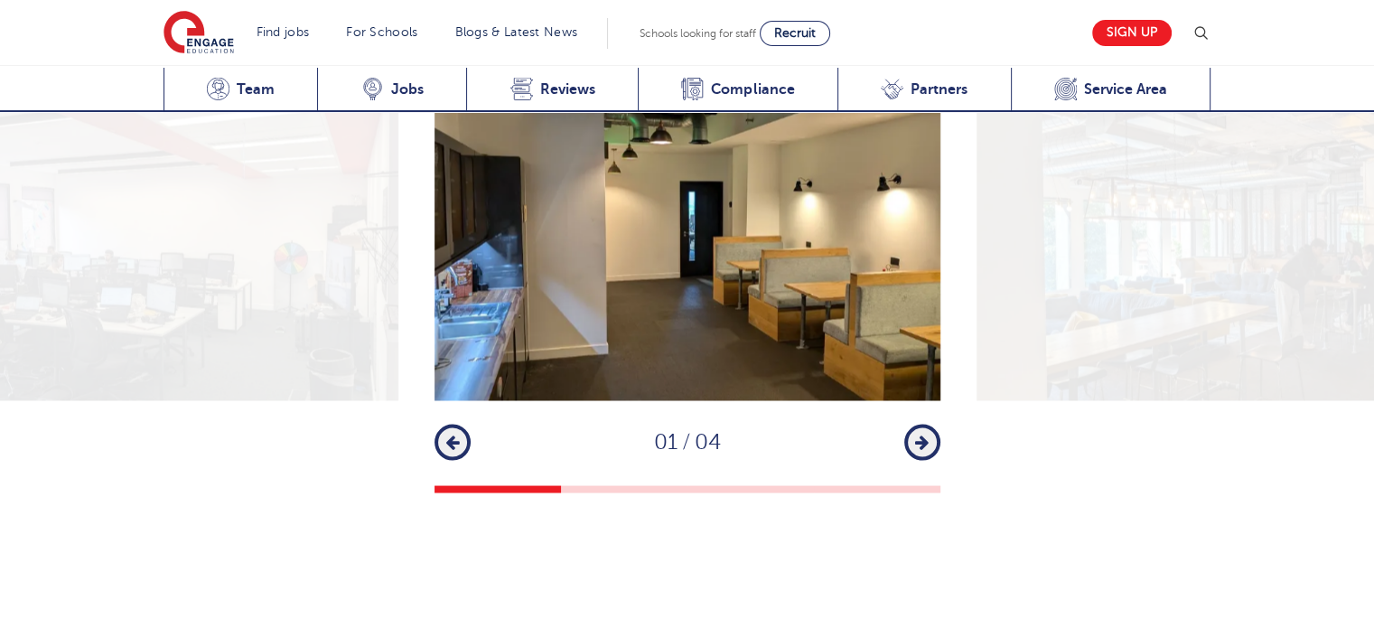
click at [911, 425] on button "Next" at bounding box center [923, 442] width 36 height 36
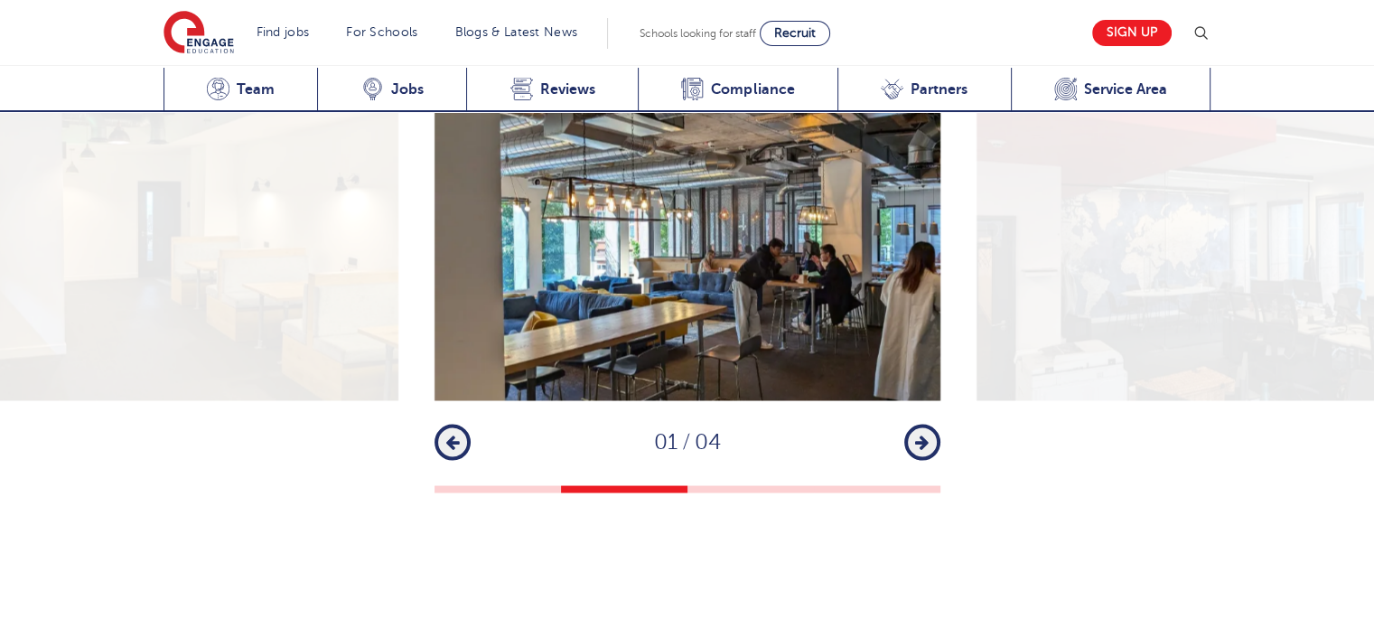
click at [911, 425] on button "Next" at bounding box center [923, 442] width 36 height 36
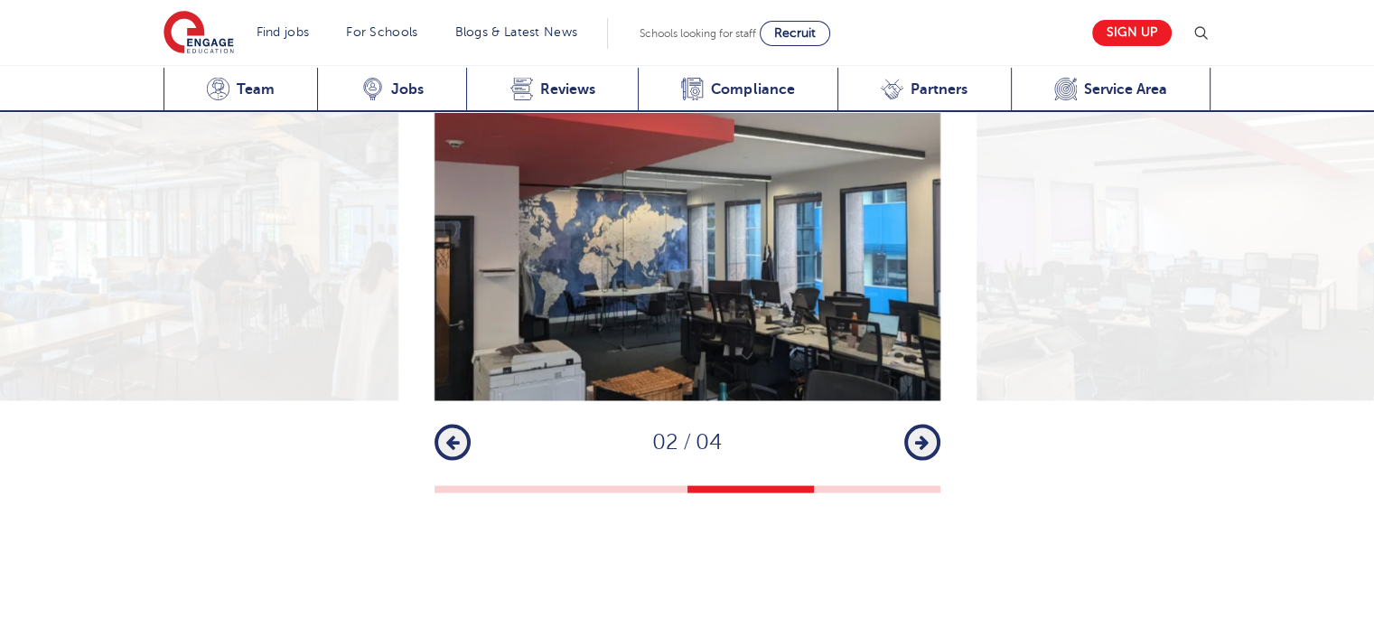
click at [911, 425] on button "Next" at bounding box center [923, 442] width 36 height 36
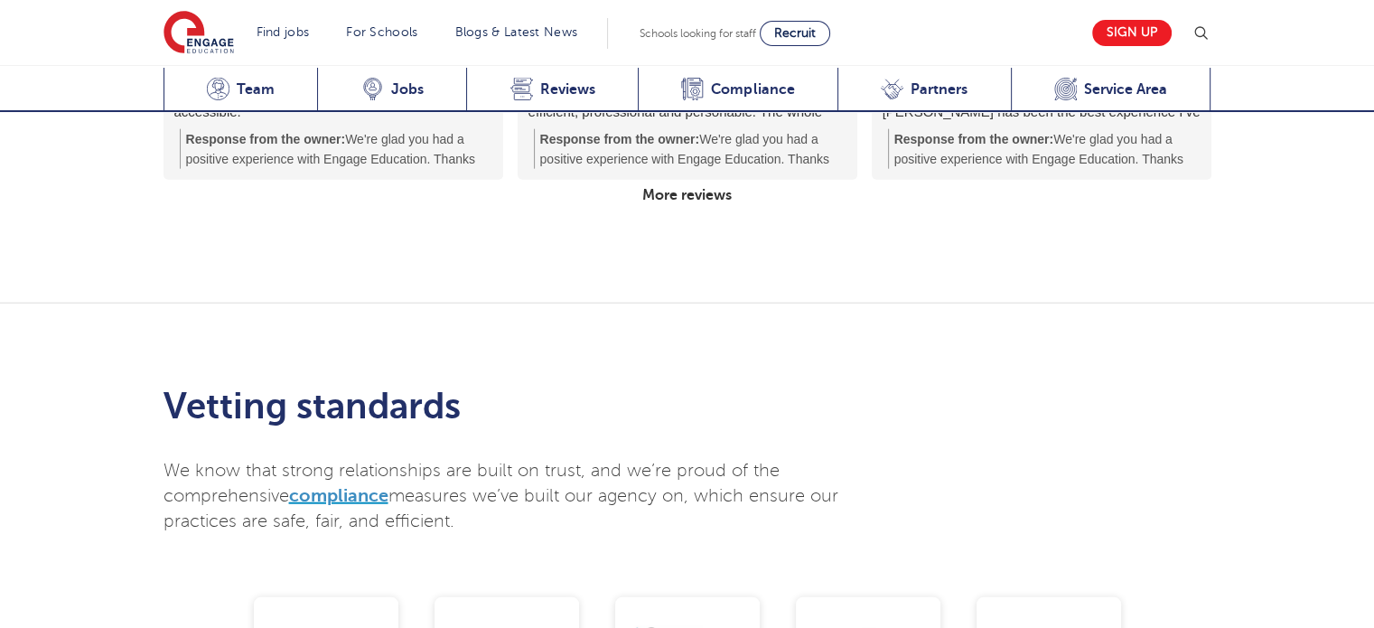
scroll to position [4829, 0]
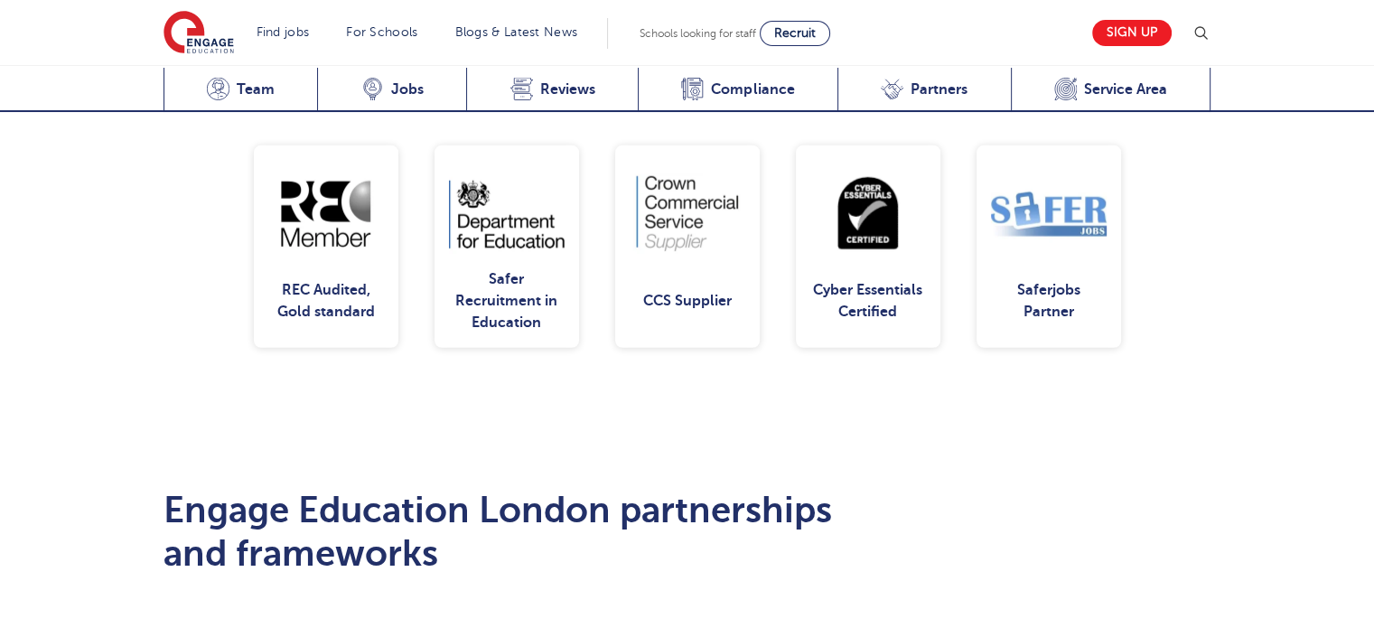
drag, startPoint x: 857, startPoint y: 388, endPoint x: 723, endPoint y: 416, distance: 136.6
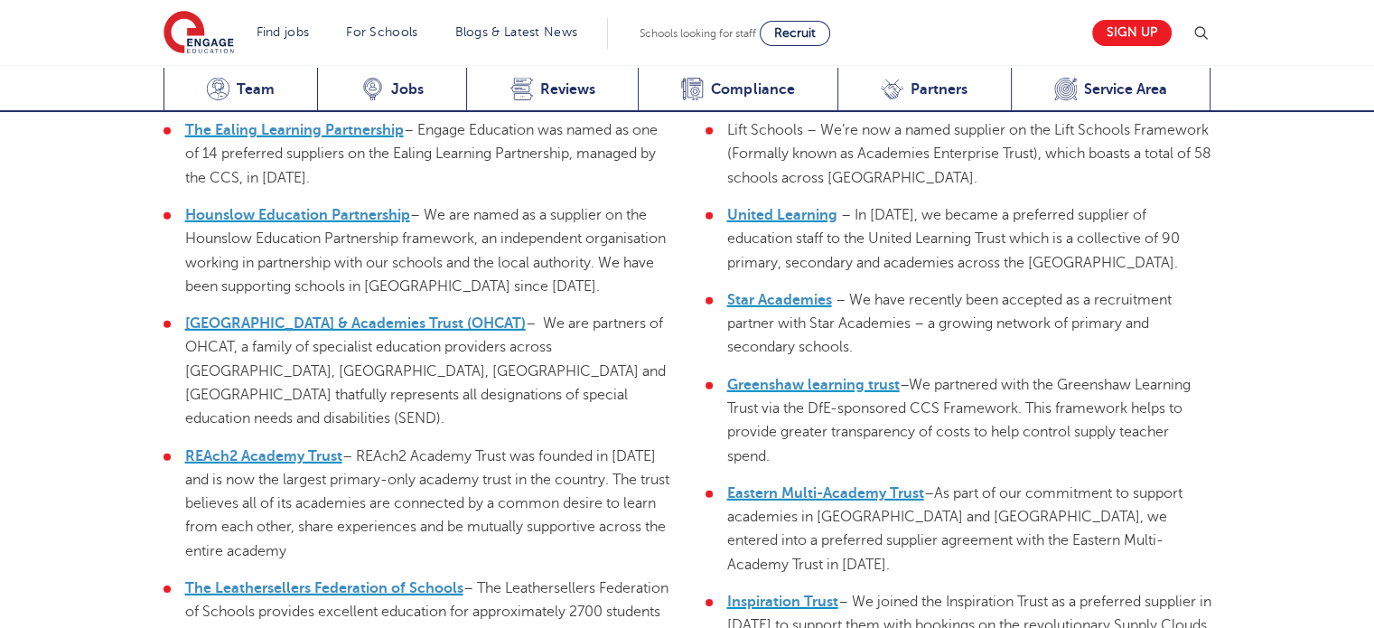
click at [595, 445] on li "REAch2 Academy Trust – REAch2 Academy Trust was founded in 2012 and is now the …" at bounding box center [417, 504] width 506 height 118
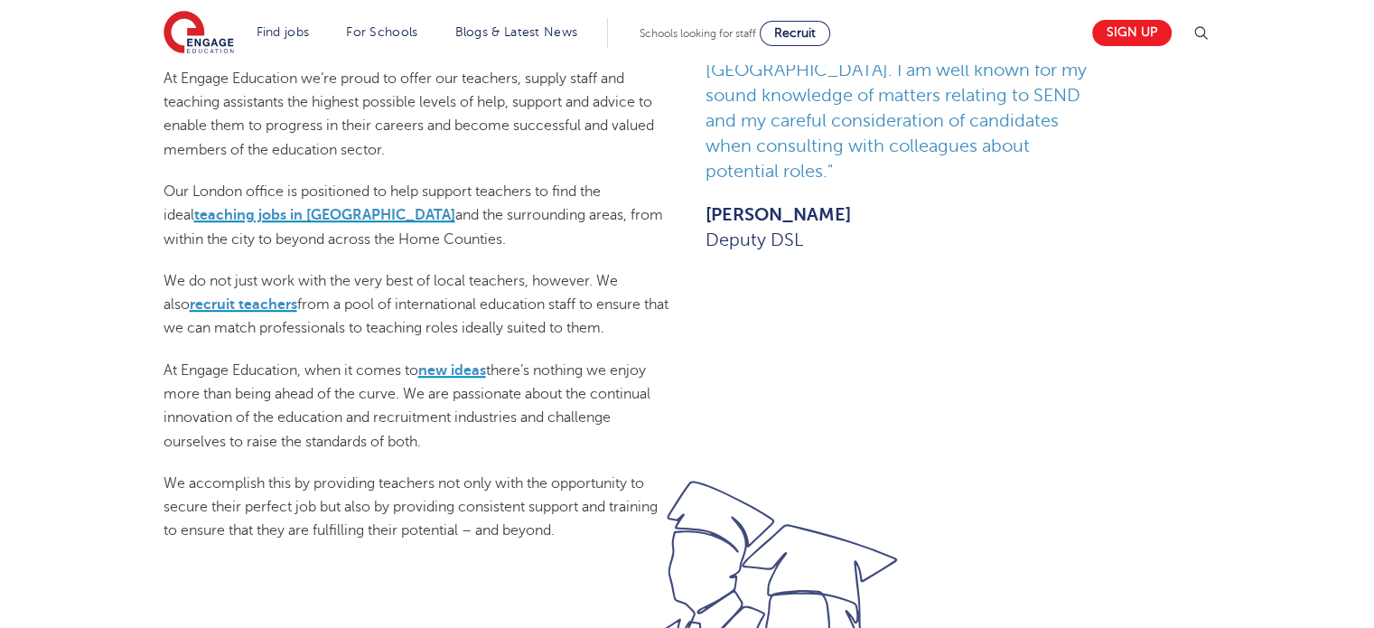
scroll to position [582, 0]
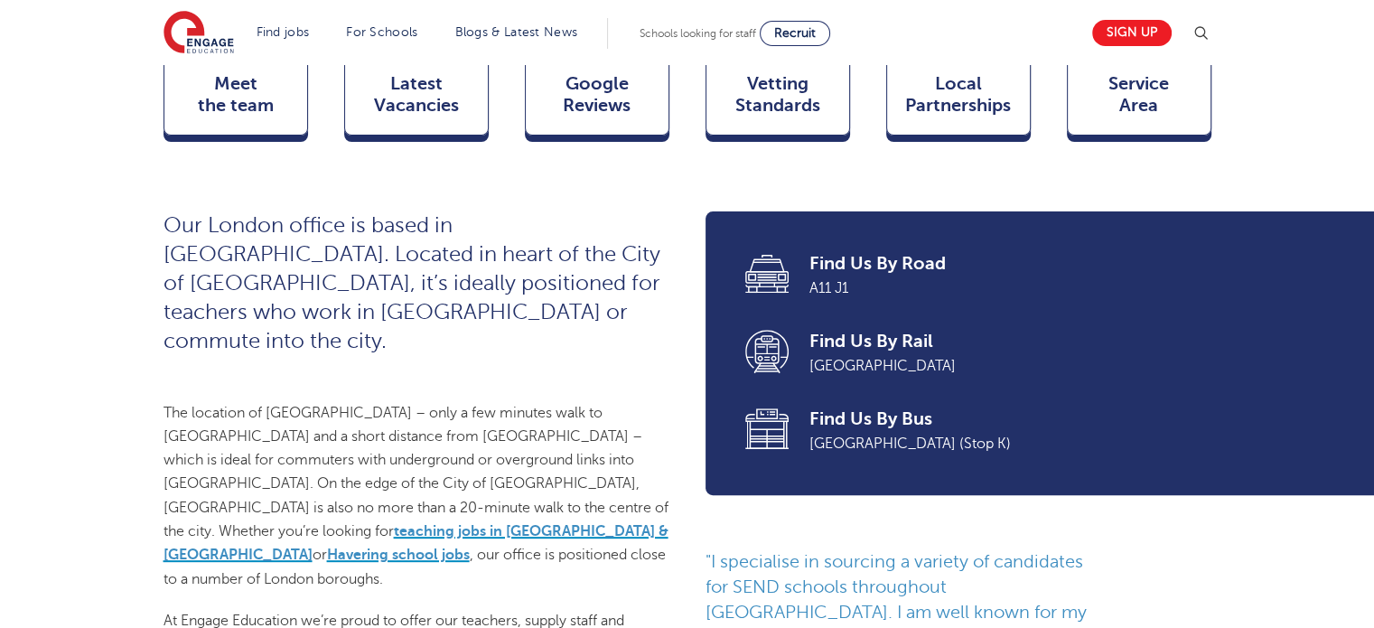
click at [618, 319] on span "Our London office is based in Aldgate. Located in heart of the City of London, …" at bounding box center [412, 283] width 497 height 140
drag, startPoint x: 618, startPoint y: 319, endPoint x: 546, endPoint y: 324, distance: 72.5
click at [546, 324] on p "Our London office is based in Aldgate. Located in heart of the City of London, …" at bounding box center [417, 283] width 506 height 145
drag, startPoint x: 508, startPoint y: 339, endPoint x: 549, endPoint y: 340, distance: 41.6
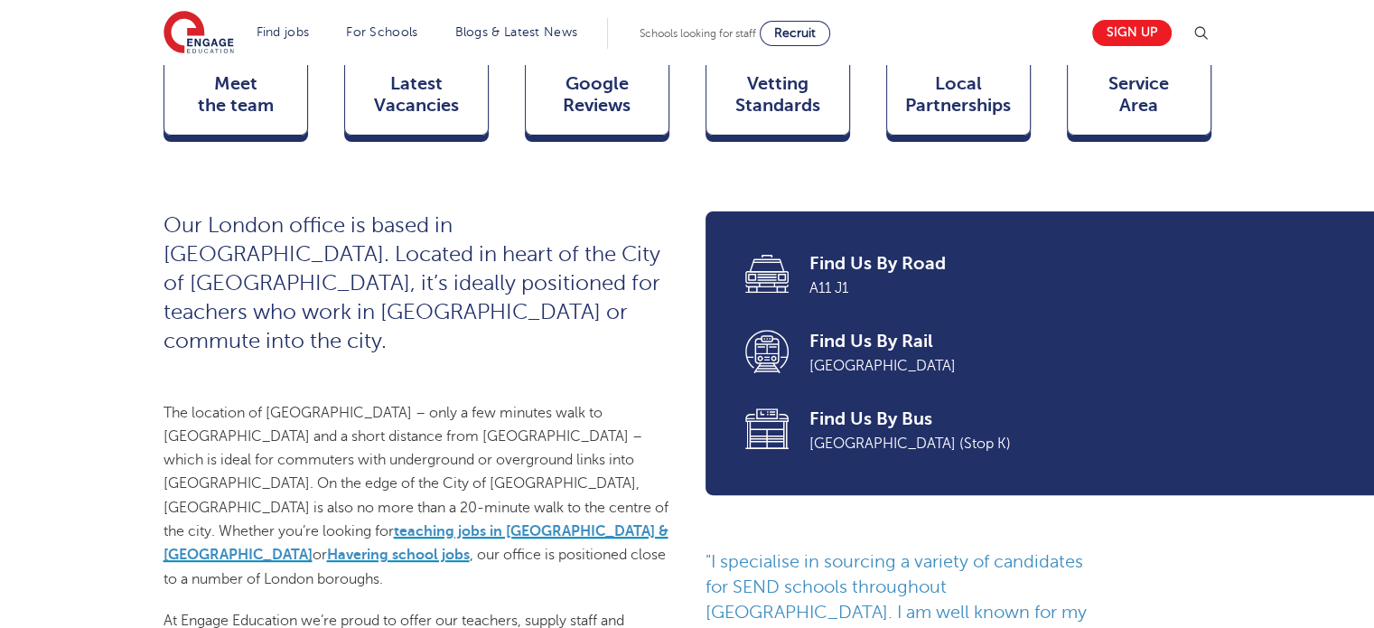
click at [549, 340] on p "Our London office is based in Aldgate. Located in heart of the City of London, …" at bounding box center [417, 283] width 506 height 145
click at [550, 340] on p "Our London office is based in Aldgate. Located in heart of the City of London, …" at bounding box center [417, 283] width 506 height 145
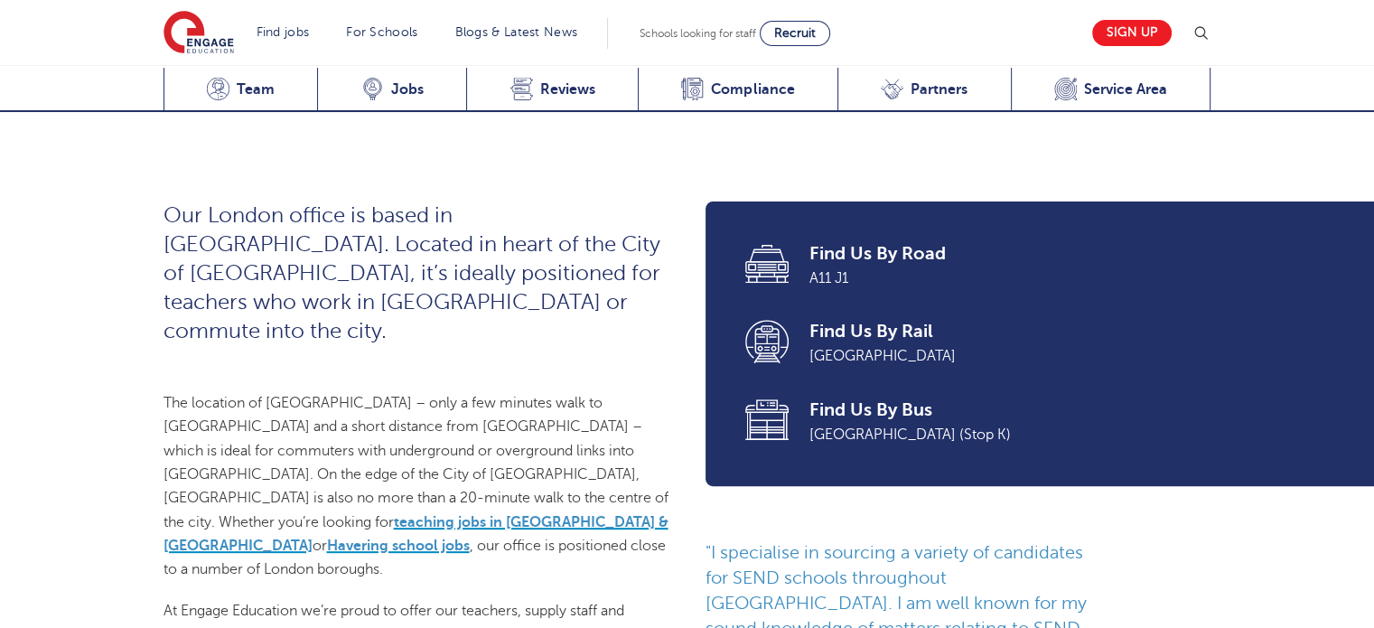
scroll to position [853, 0]
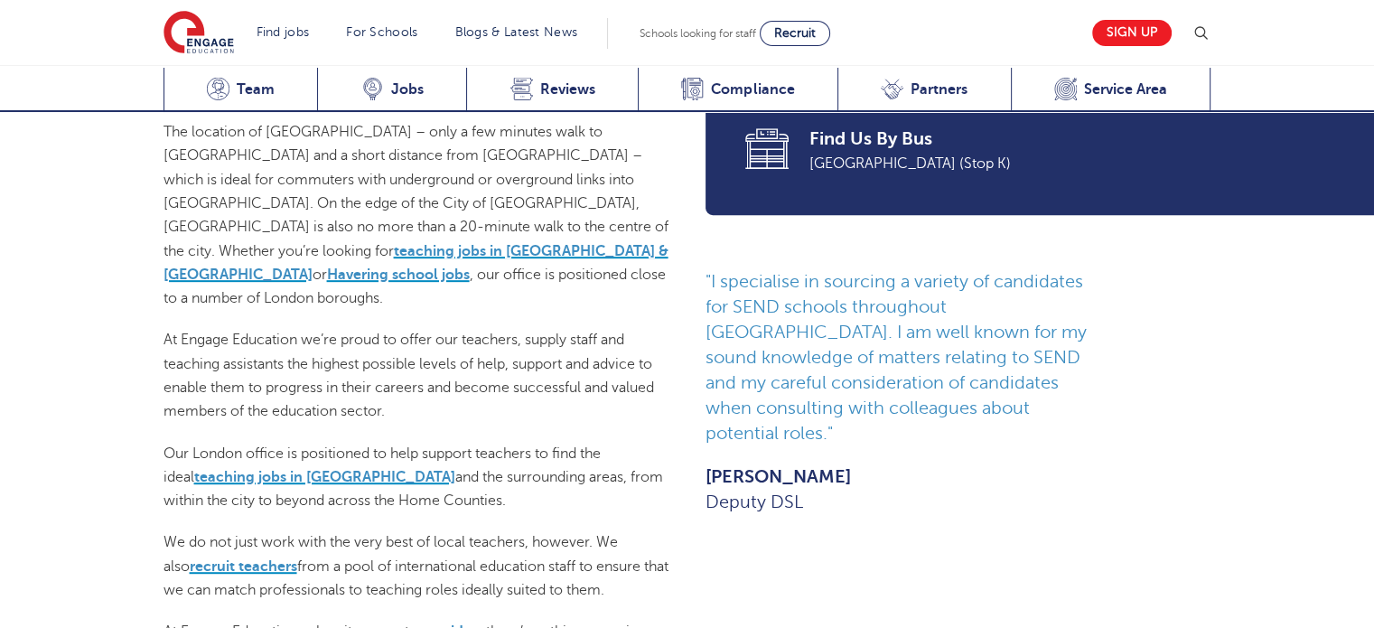
click at [1076, 361] on p "I specialise in sourcing a variety of candidates for SEND schools throughout Lo…" at bounding box center [905, 357] width 398 height 177
drag, startPoint x: 1075, startPoint y: 363, endPoint x: 932, endPoint y: 368, distance: 143.8
click at [933, 368] on p "I specialise in sourcing a variety of candidates for SEND schools throughout Lo…" at bounding box center [905, 357] width 398 height 177
click at [931, 369] on p "I specialise in sourcing a variety of candidates for SEND schools throughout Lo…" at bounding box center [905, 357] width 398 height 177
click at [1103, 349] on div "I specialise in sourcing a variety of candidates for SEND schools throughout Lo…" at bounding box center [959, 392] width 506 height 246
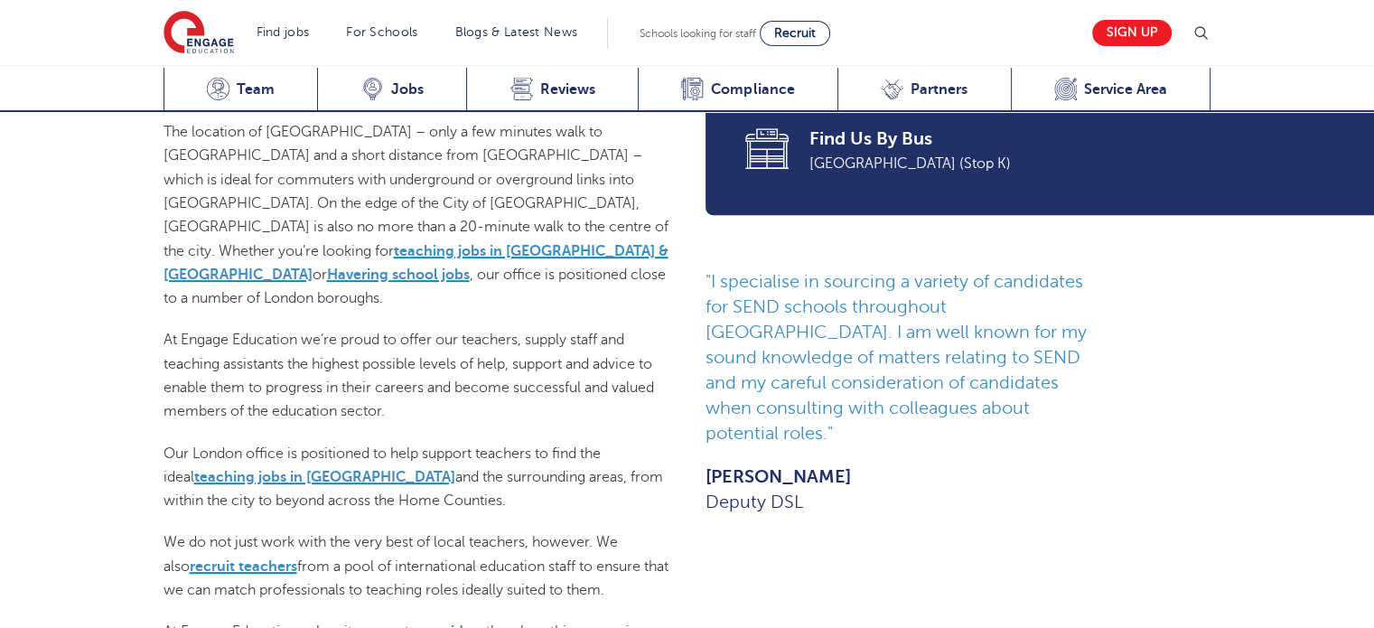
drag, startPoint x: 1100, startPoint y: 349, endPoint x: 1034, endPoint y: 361, distance: 67.0
click at [1034, 361] on p "I specialise in sourcing a variety of candidates for SEND schools throughout Lo…" at bounding box center [905, 357] width 398 height 177
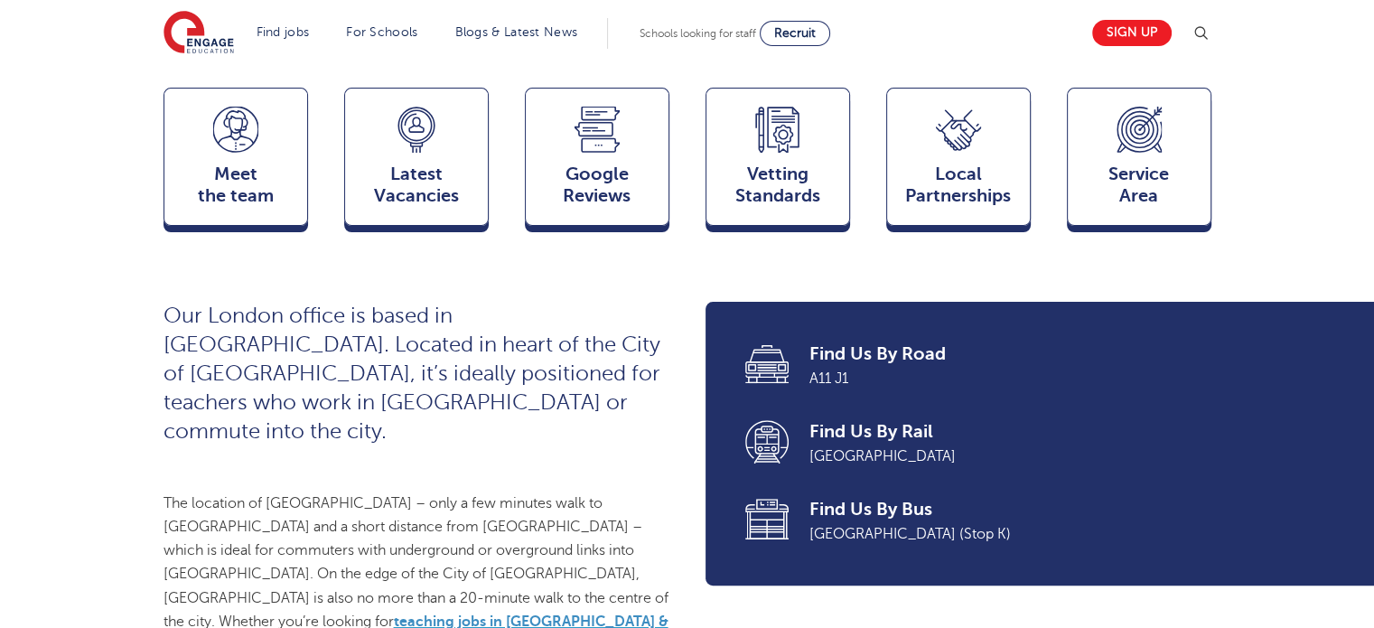
scroll to position [401, 0]
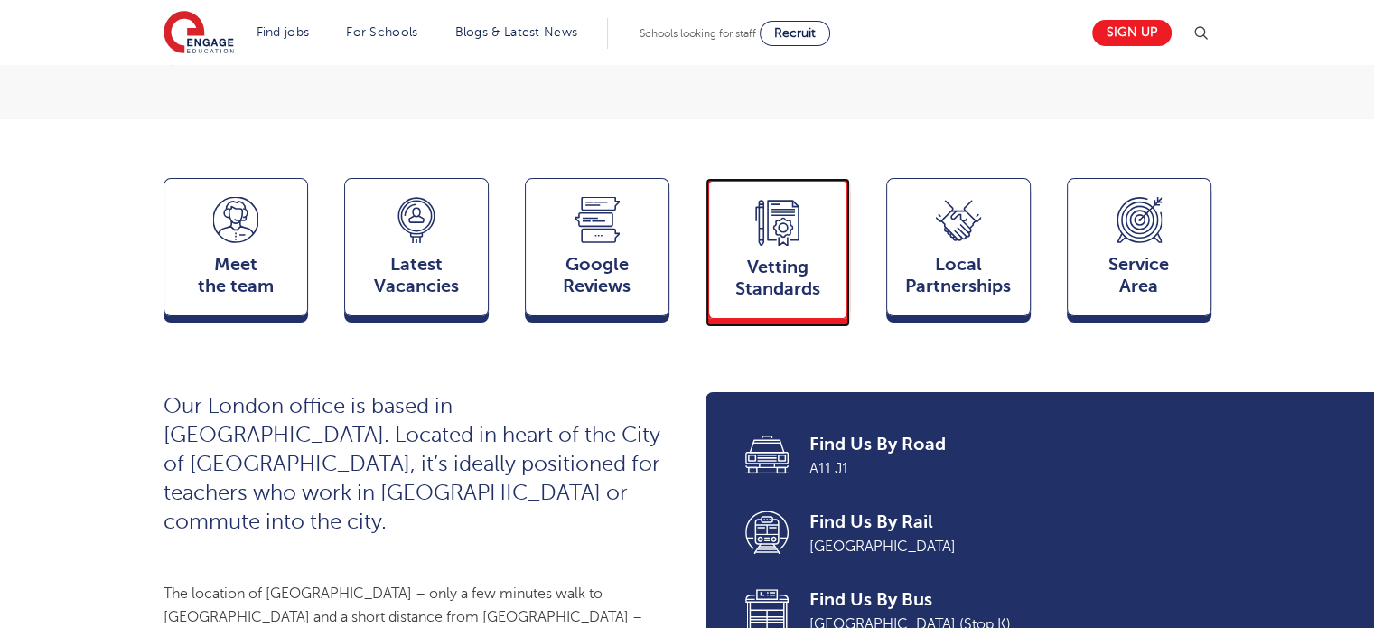
click at [766, 300] on span "Vetting Standards" at bounding box center [777, 278] width 119 height 43
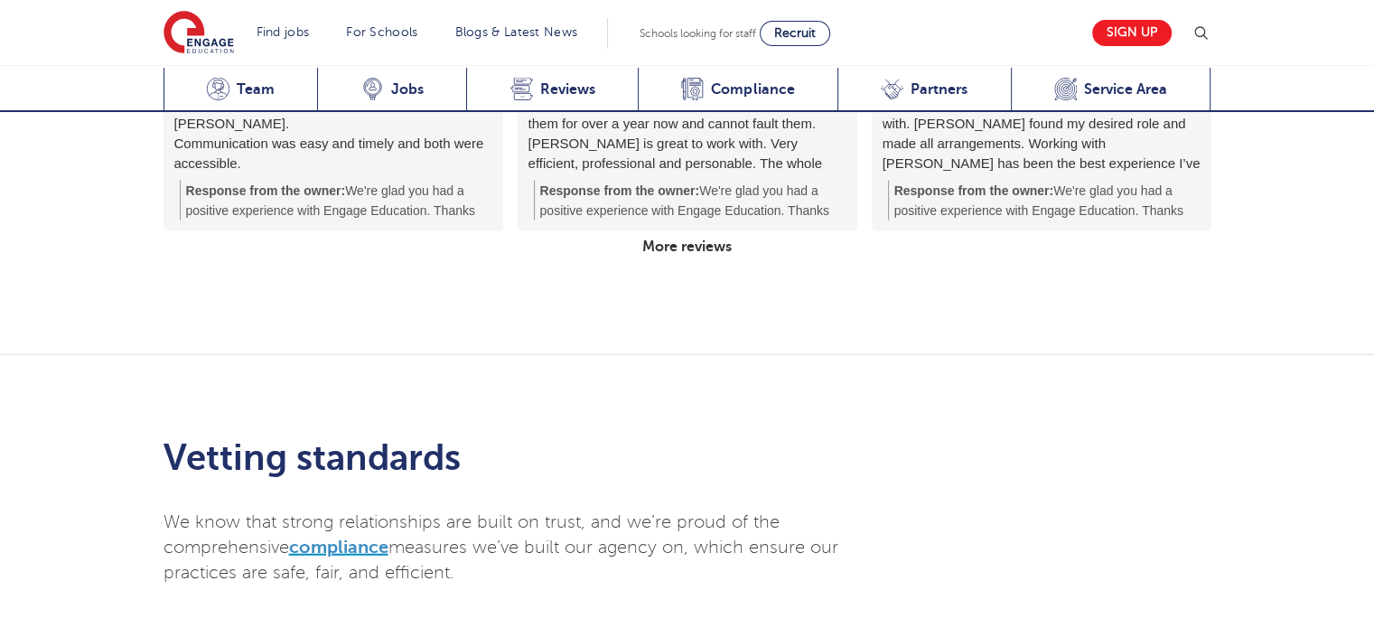
scroll to position [4652, 0]
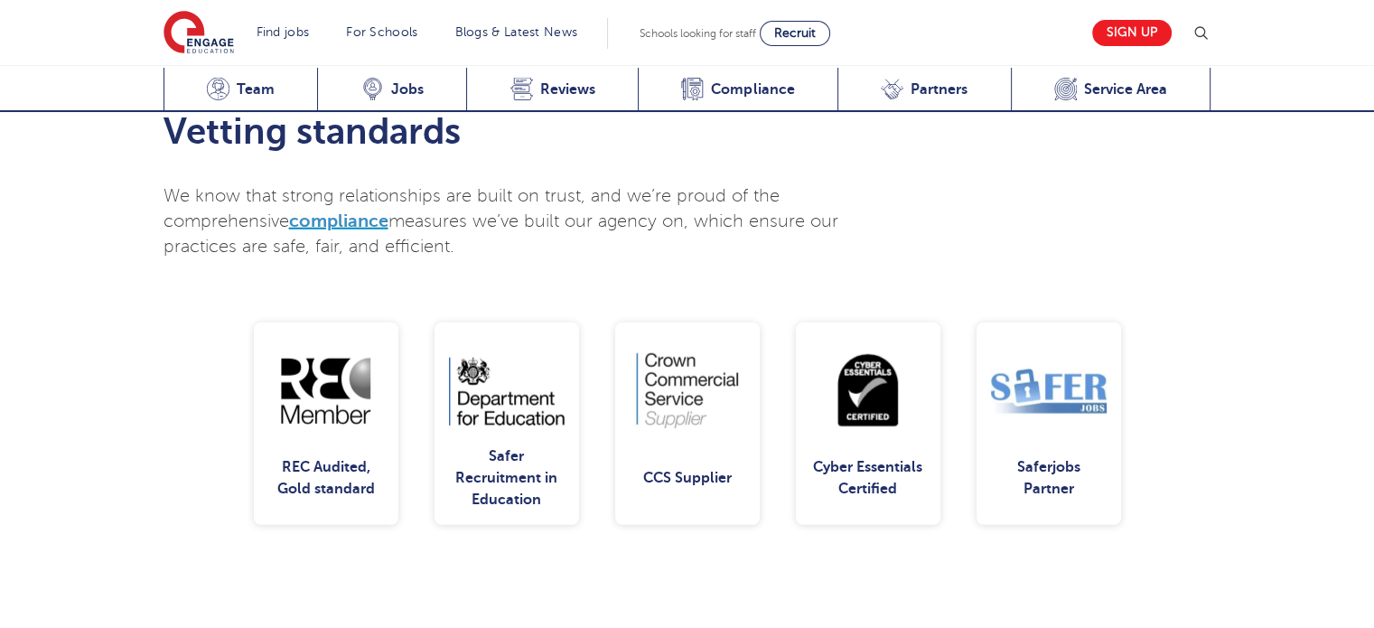
click at [1276, 380] on div "Vetting standards We know that strong relationships are built on trust, and we’…" at bounding box center [687, 307] width 1374 height 556
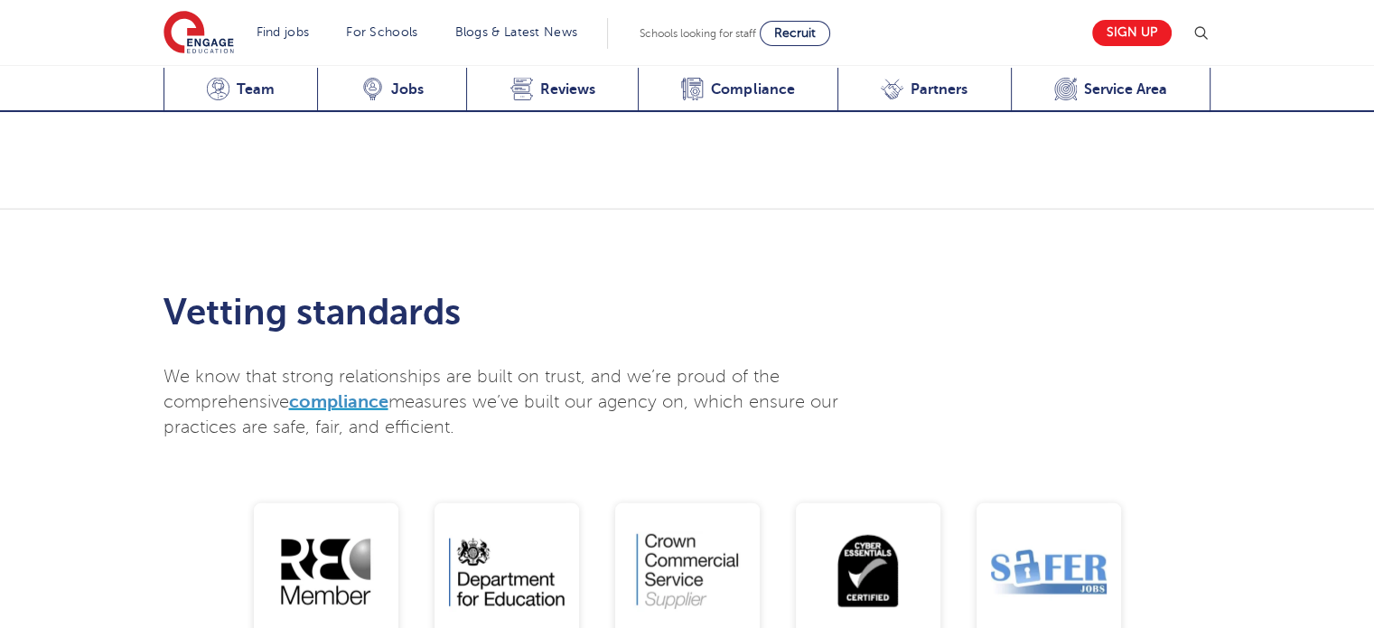
click at [1258, 380] on div "Vetting standards We know that strong relationships are built on trust, and we’…" at bounding box center [687, 488] width 1374 height 556
click at [353, 391] on span "compliance" at bounding box center [338, 401] width 99 height 21
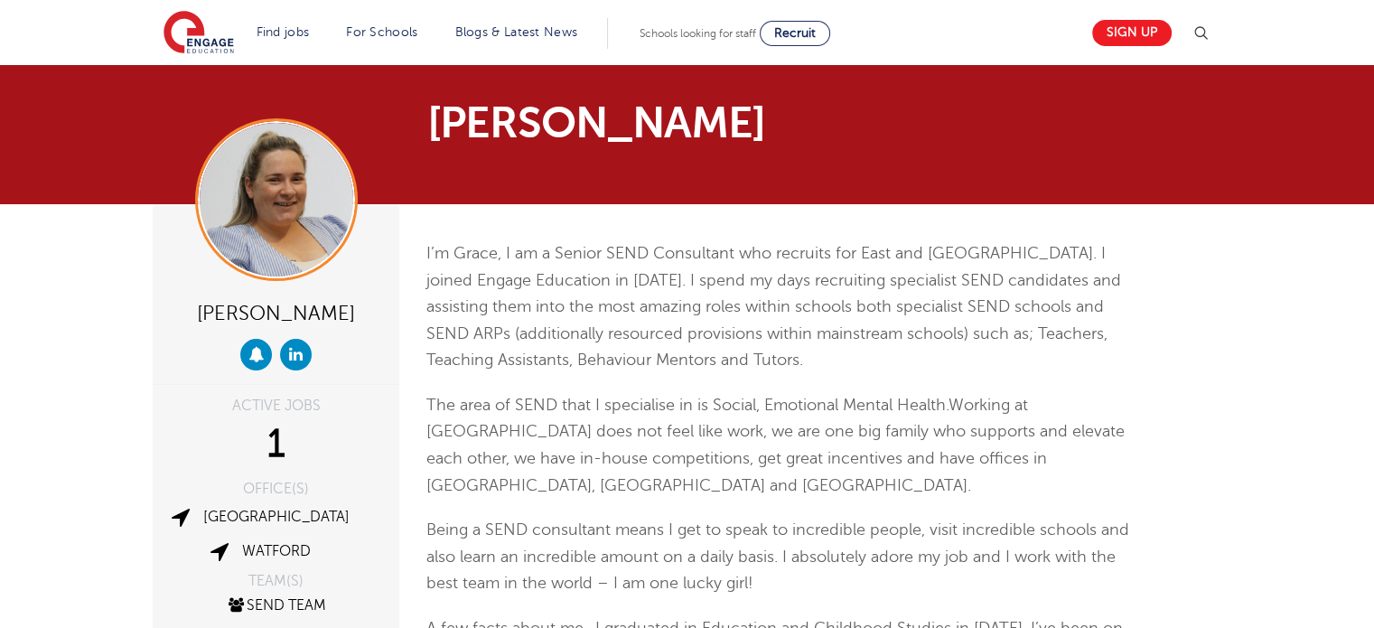
click at [697, 323] on p "I’m Grace, I am a Senior SEND Consultant who recruits for East and [GEOGRAPHIC_…" at bounding box center [779, 307] width 704 height 134
drag, startPoint x: 697, startPoint y: 323, endPoint x: 596, endPoint y: 274, distance: 111.5
click at [596, 274] on span "I’m Grace, I am a Senior SEND Consultant who recruits for East and [GEOGRAPHIC_…" at bounding box center [774, 306] width 695 height 125
click at [258, 169] on img at bounding box center [277, 200] width 154 height 154
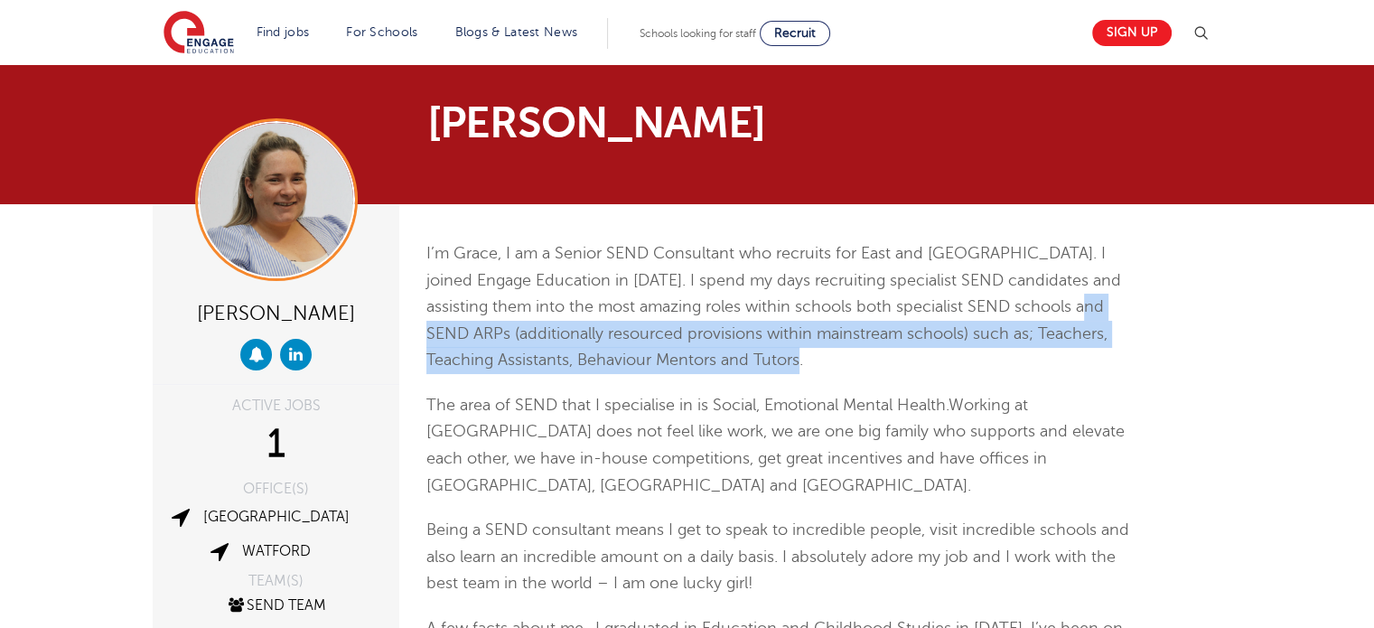
drag, startPoint x: 1236, startPoint y: 317, endPoint x: 1246, endPoint y: 354, distance: 38.4
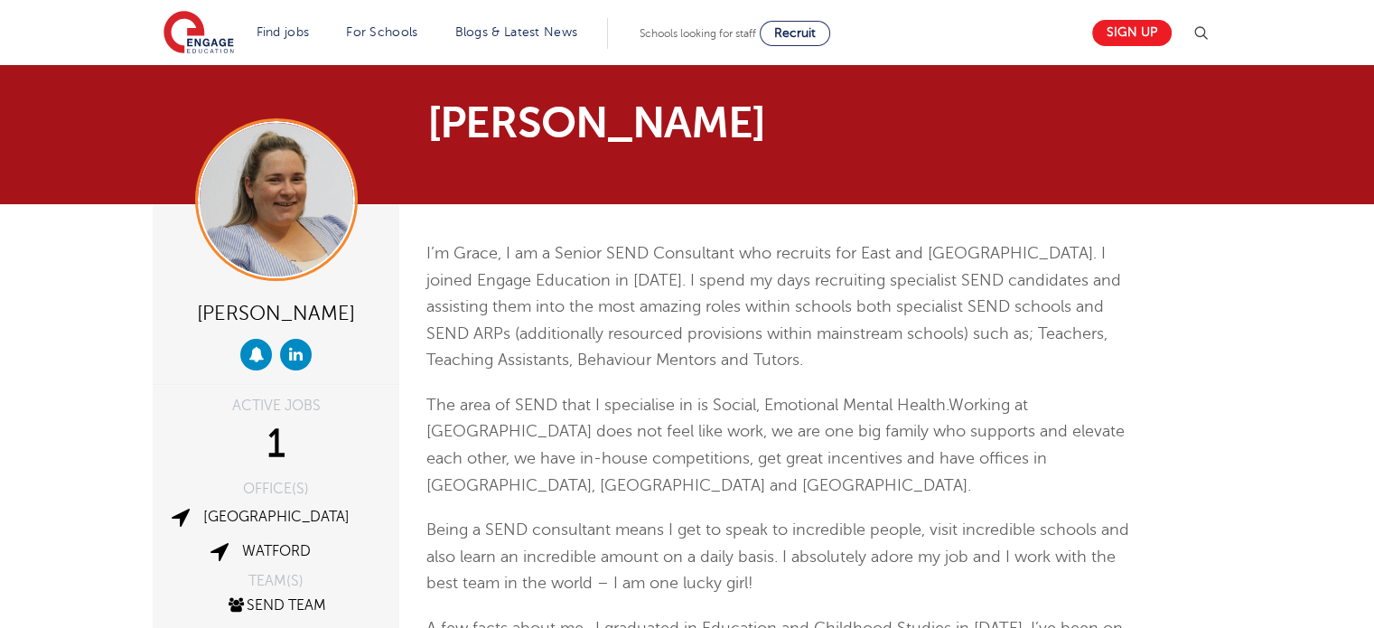
drag, startPoint x: 1242, startPoint y: 356, endPoint x: 1196, endPoint y: 404, distance: 66.5
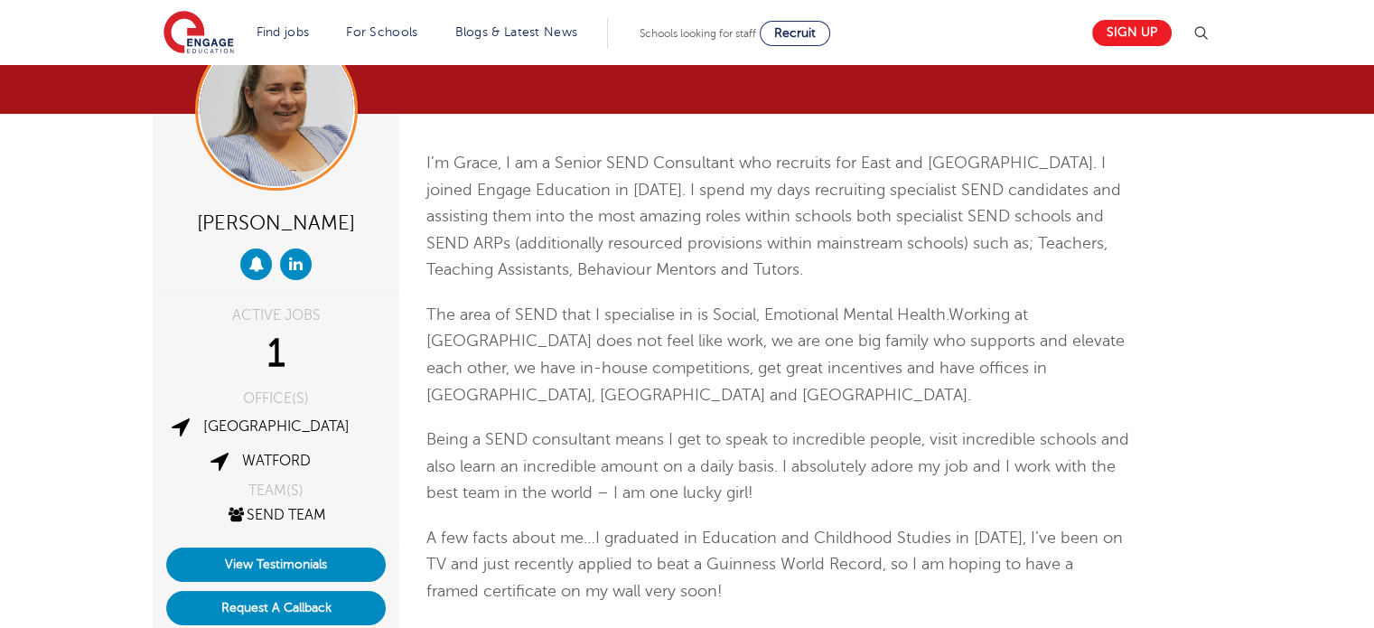
scroll to position [181, 0]
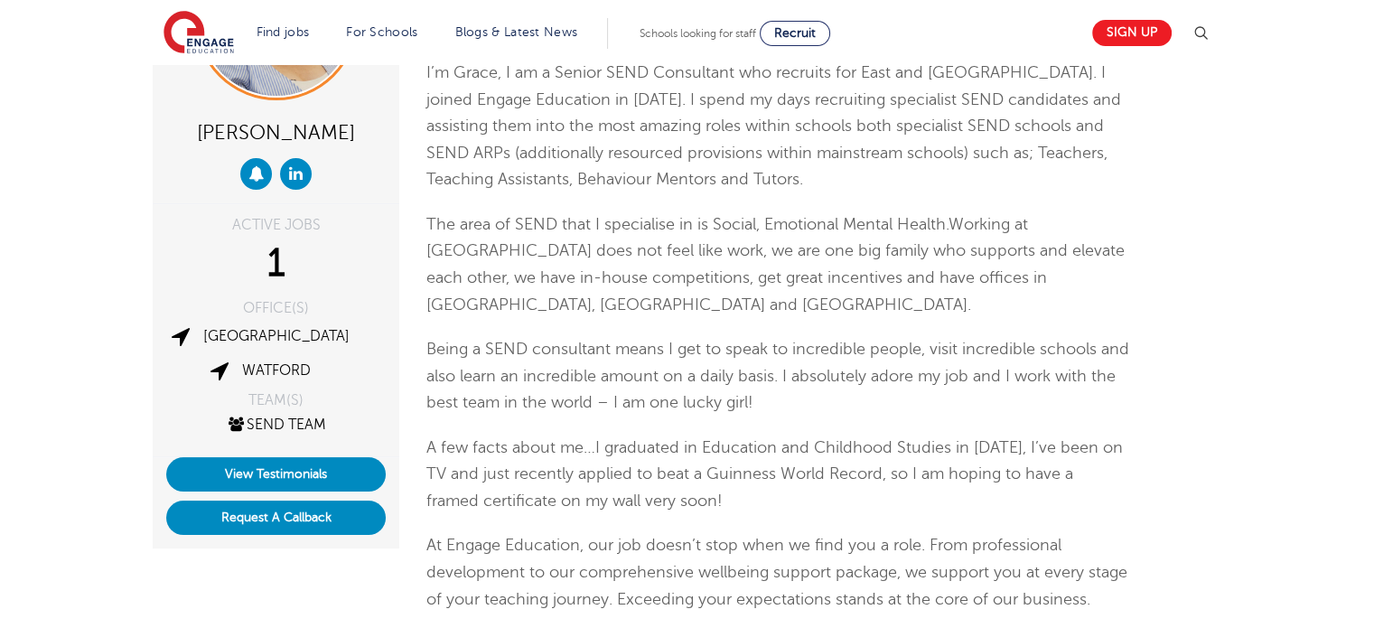
drag, startPoint x: 1194, startPoint y: 404, endPoint x: 1203, endPoint y: 401, distance: 9.4
click at [1203, 401] on div "[PERSON_NAME] ACTIVE JOBS 1 OFFICE(S) London Watford TEAM(S) SEND Team View Tes…" at bounding box center [687, 541] width 1096 height 1036
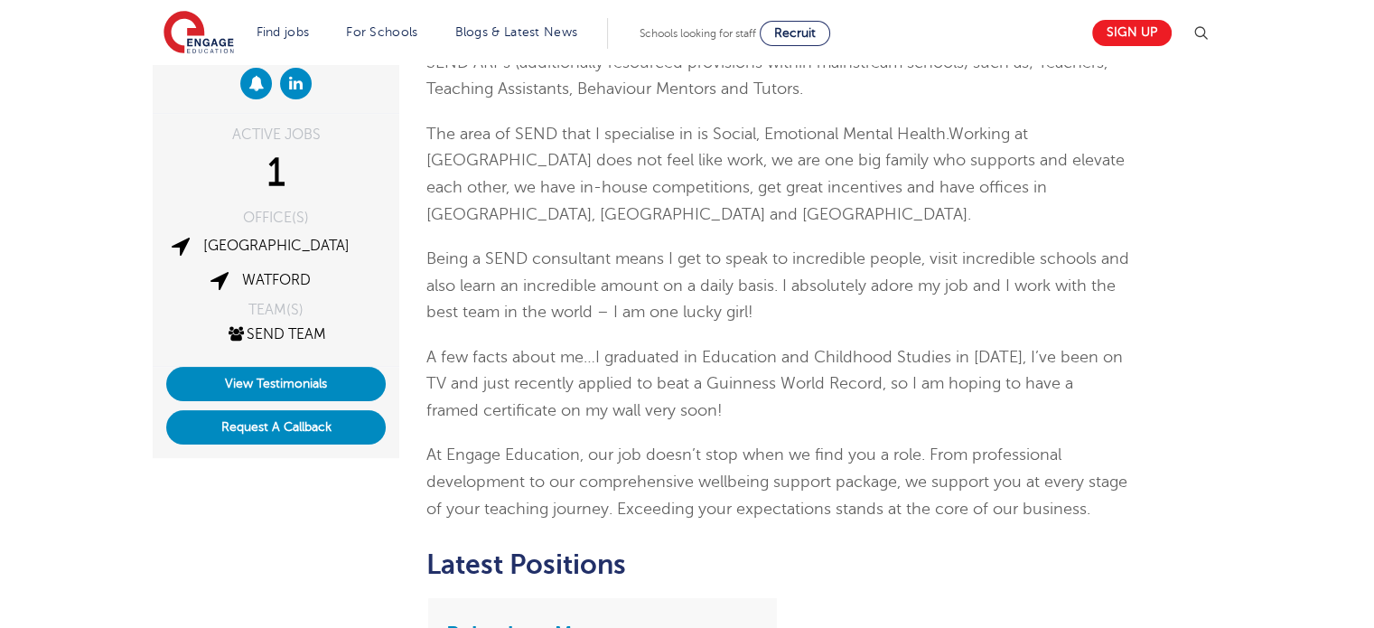
scroll to position [361, 0]
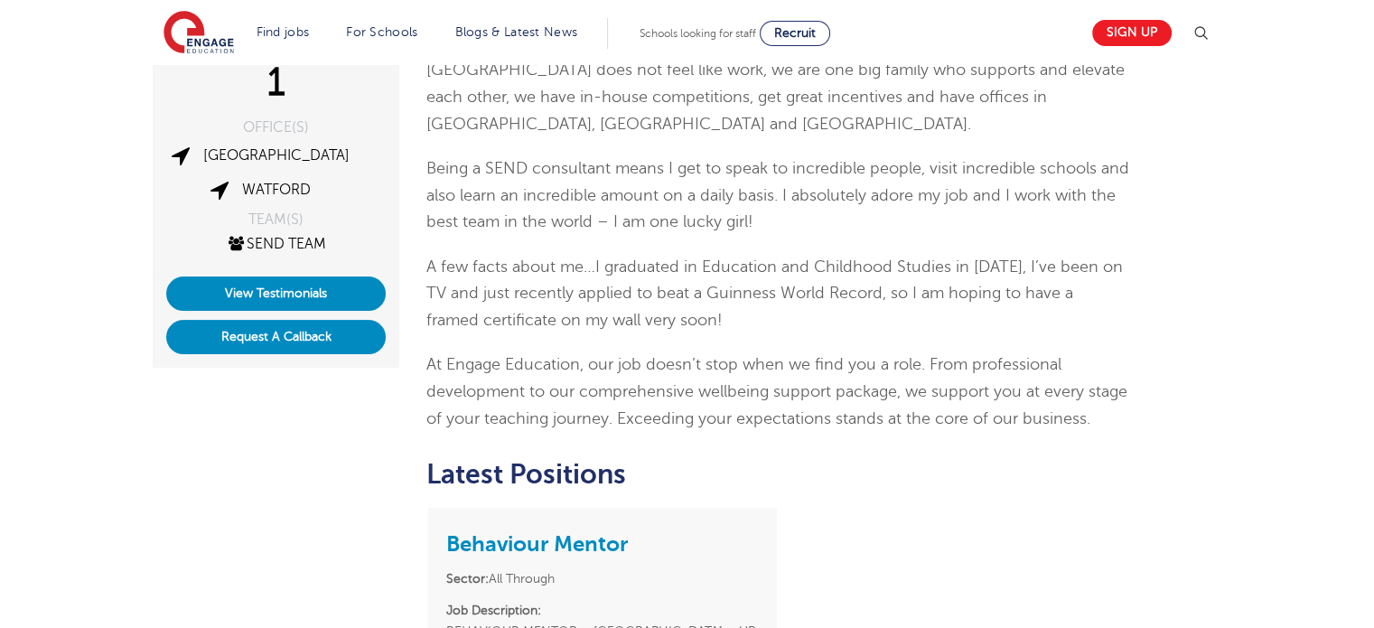
click at [1203, 401] on div "[PERSON_NAME] ACTIVE JOBS 1 OFFICE(S) London Watford TEAM(S) SEND Team View Tes…" at bounding box center [687, 361] width 1096 height 1036
drag, startPoint x: 1203, startPoint y: 401, endPoint x: 1217, endPoint y: 469, distance: 69.3
click at [1217, 469] on div "[PERSON_NAME] ACTIVE JOBS 1 OFFICE(S) London Watford TEAM(S) SEND Team View Tes…" at bounding box center [687, 361] width 1096 height 1036
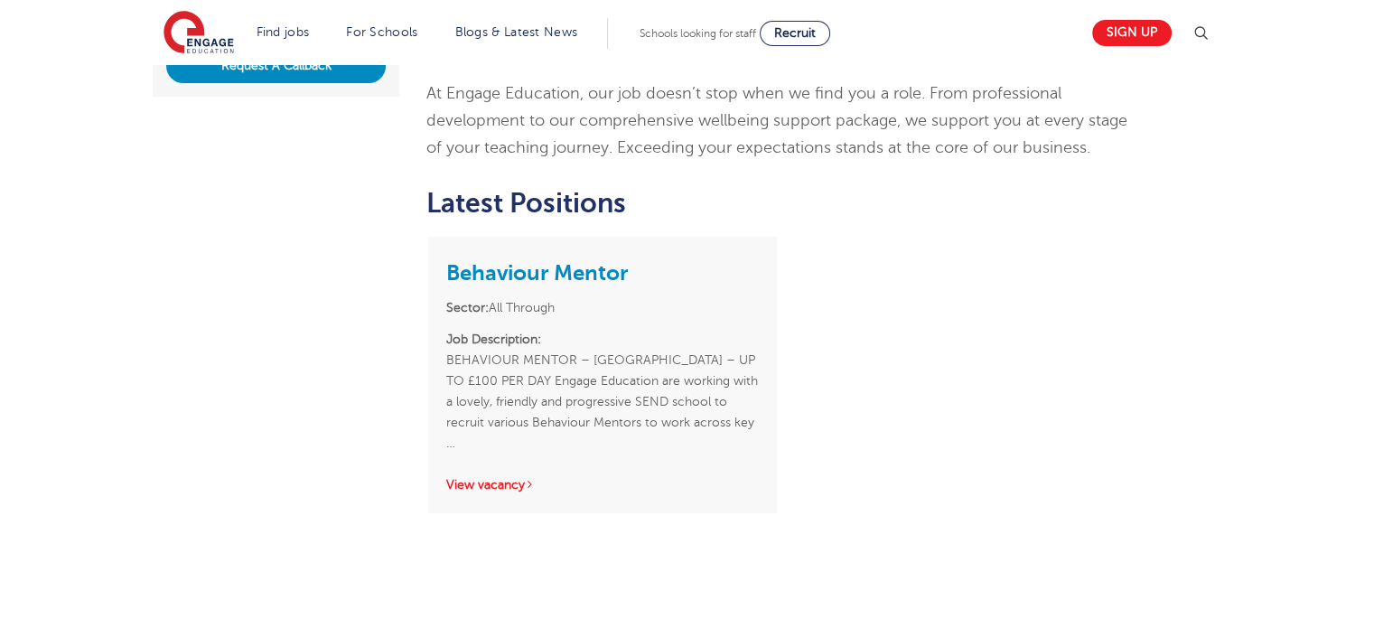
click at [1217, 469] on div "[PERSON_NAME] ACTIVE JOBS 1 OFFICE(S) London Watford TEAM(S) SEND Team View Tes…" at bounding box center [687, 90] width 1096 height 1036
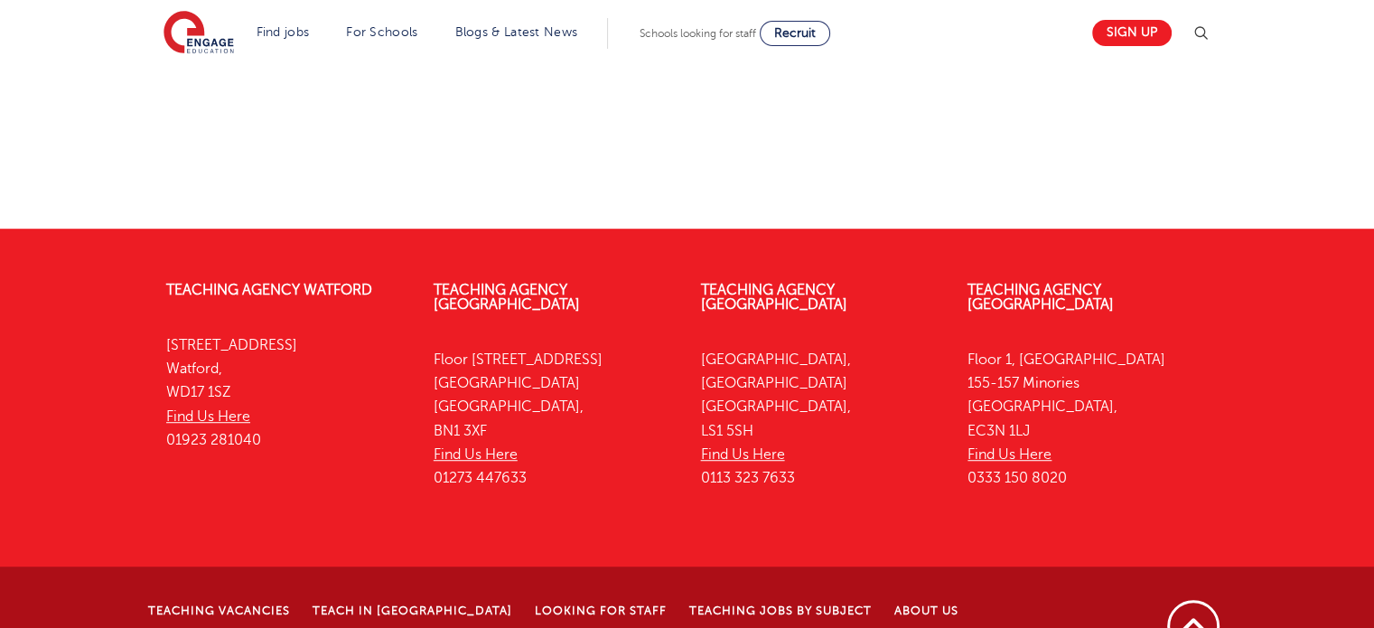
scroll to position [813, 0]
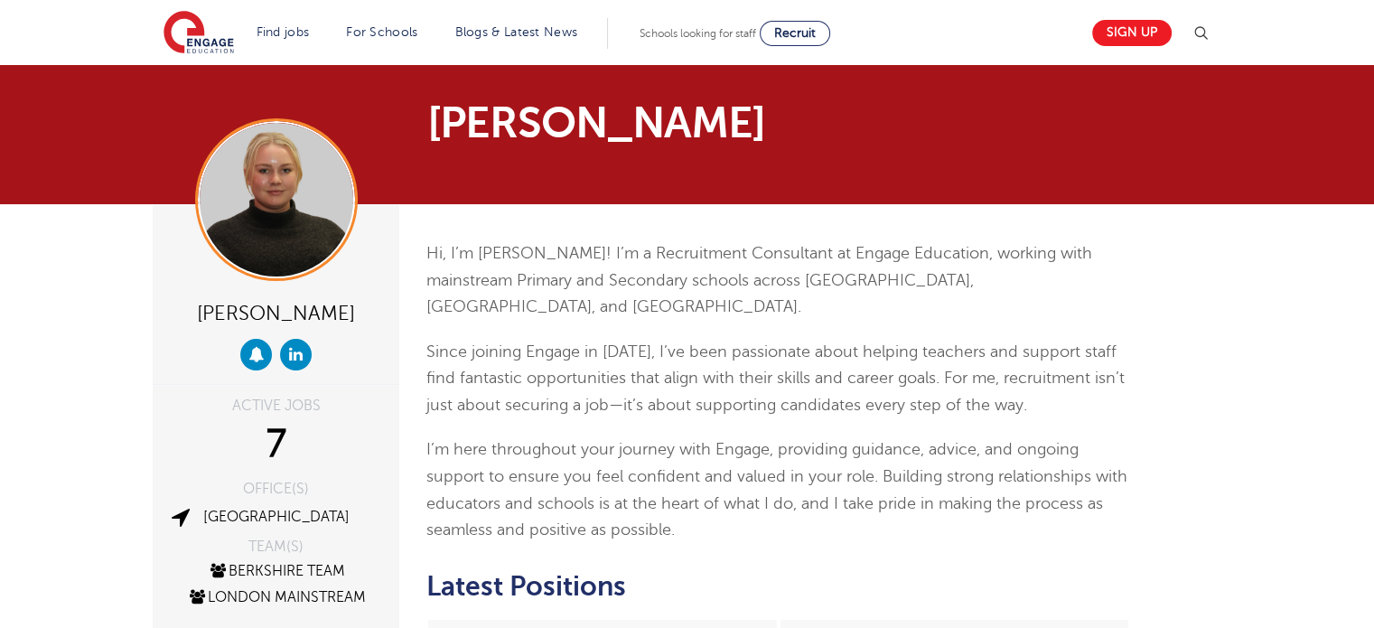
click at [578, 307] on div "Hi, I’m [PERSON_NAME]! I’m a Recruitment Consultant at Engage Education, workin…" at bounding box center [779, 392] width 704 height 304
drag, startPoint x: 0, startPoint y: 0, endPoint x: 555, endPoint y: 306, distance: 633.8
click at [555, 306] on div "Hi, I’m Bethany! I’m a Recruitment Consultant at Engage Education, working with…" at bounding box center [779, 392] width 704 height 304
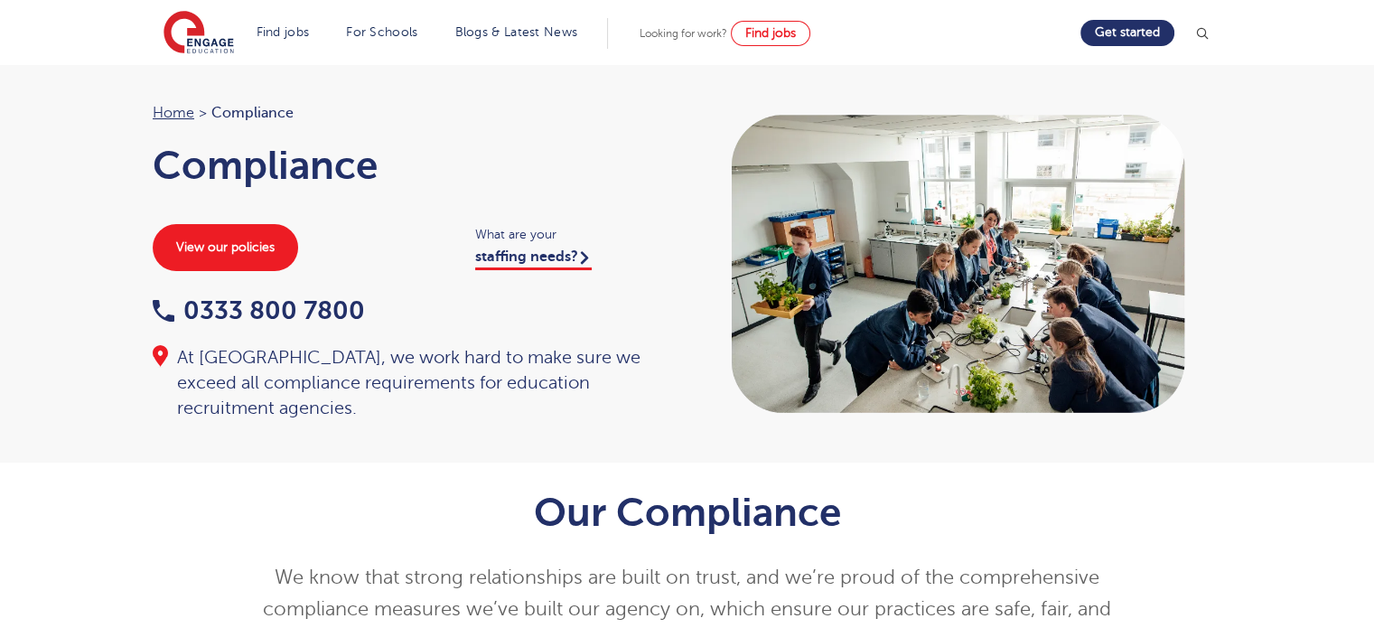
click at [657, 578] on p "We know that strong relationships are built on trust, and we’re proud of the co…" at bounding box center [687, 609] width 886 height 95
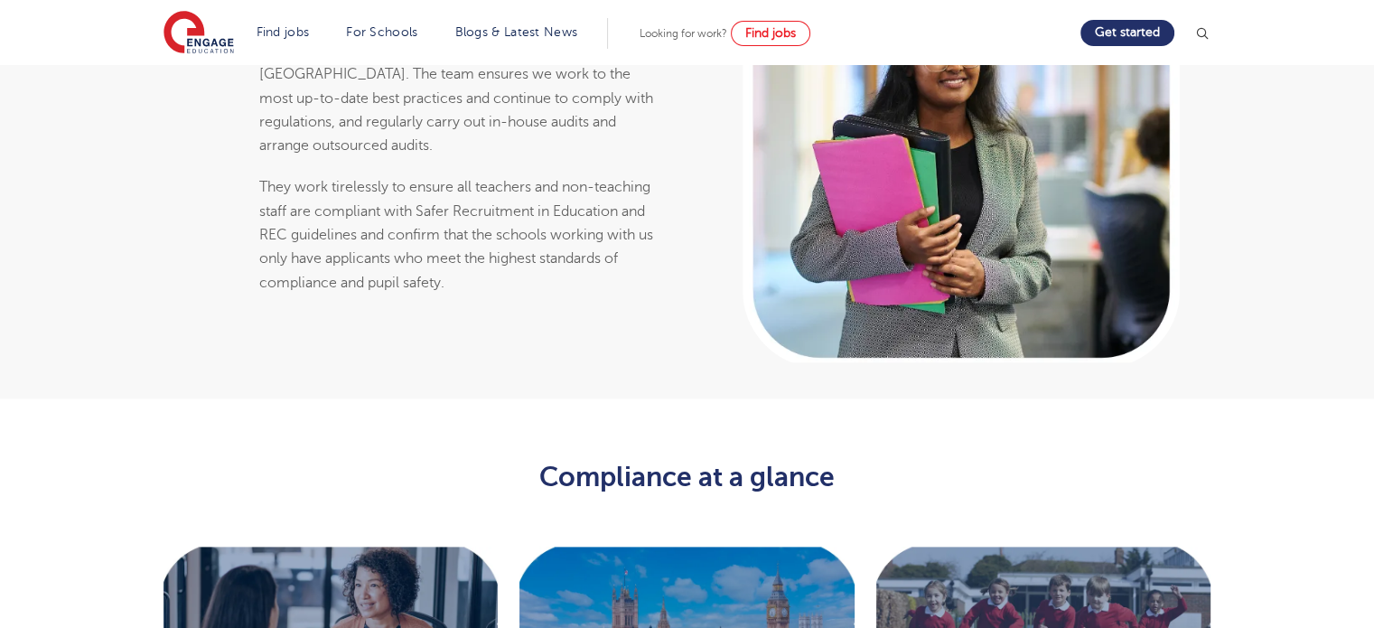
scroll to position [2169, 0]
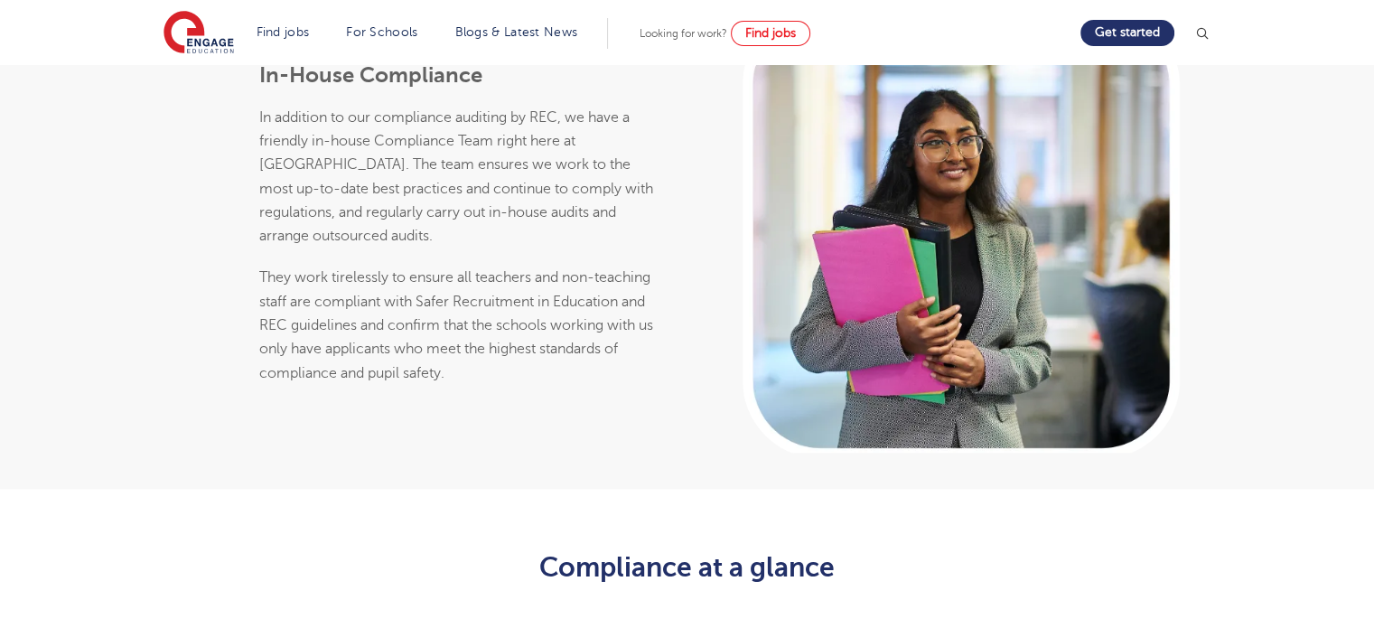
click at [489, 277] on div "In-House Compliance In addition to our compliance auditing by REC, we have a fr…" at bounding box center [461, 223] width 404 height 323
drag, startPoint x: 489, startPoint y: 277, endPoint x: 474, endPoint y: 212, distance: 66.9
click at [381, 277] on div "In-House Compliance In addition to our compliance auditing by REC, we have a fr…" at bounding box center [461, 223] width 404 height 323
click at [166, 252] on div "In-House Compliance In addition to our compliance auditing by REC, we have a fr…" at bounding box center [413, 233] width 549 height 440
drag, startPoint x: 166, startPoint y: 252, endPoint x: 158, endPoint y: 230, distance: 23.2
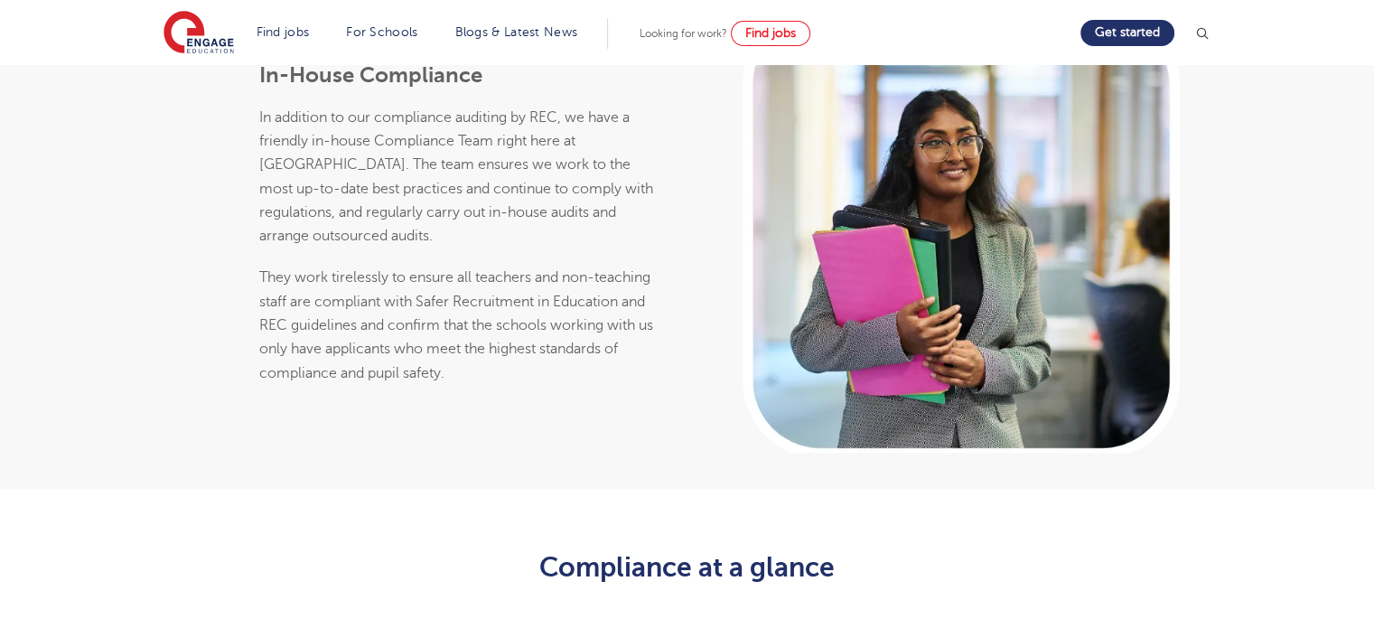
click at [88, 252] on div "In-House Compliance In addition to our compliance auditing by REC, we have a fr…" at bounding box center [687, 251] width 1374 height 476
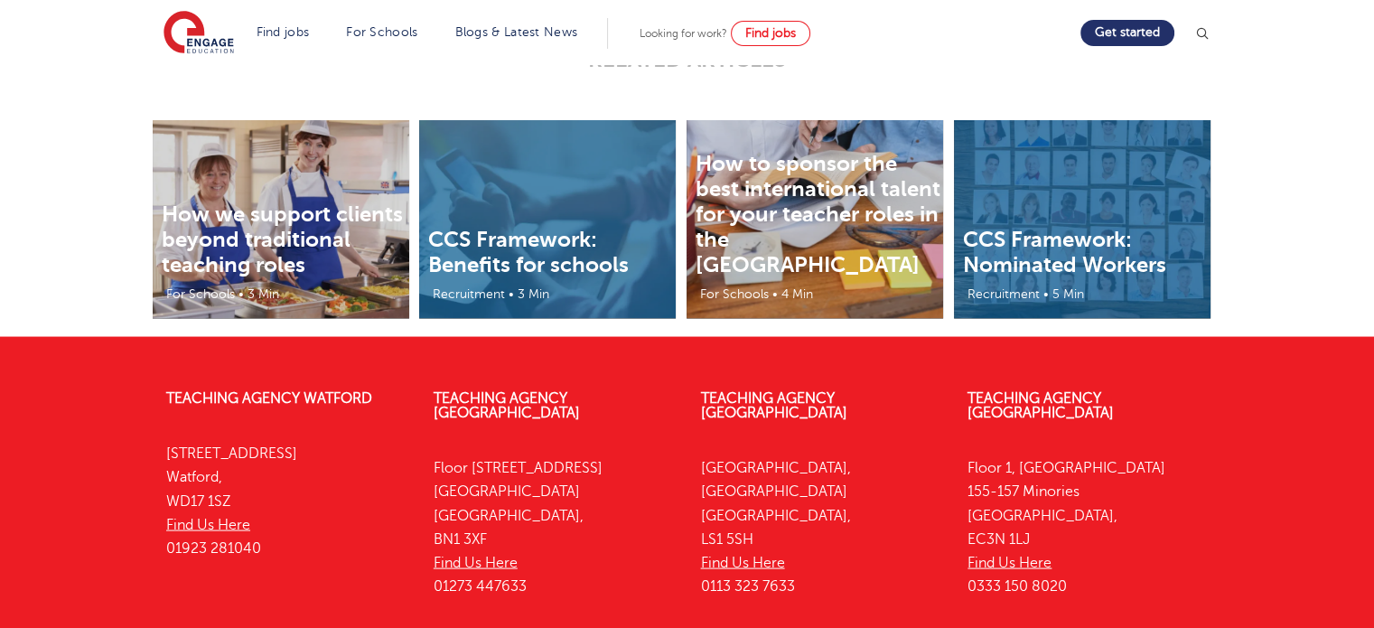
scroll to position [3588, 0]
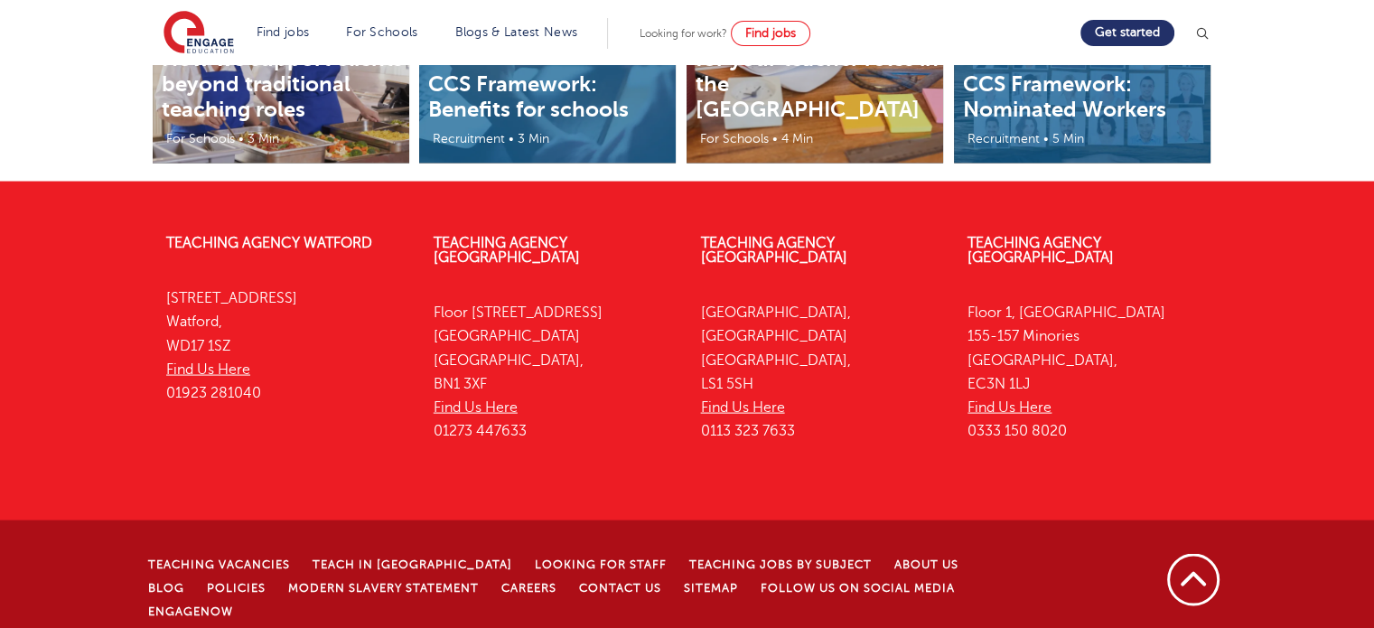
click at [1274, 336] on div "Teaching Agency [GEOGRAPHIC_DATA][STREET_ADDRESS] Find Us Here 01923 281040 Tea…" at bounding box center [687, 438] width 1374 height 458
